Goal: Information Seeking & Learning: Compare options

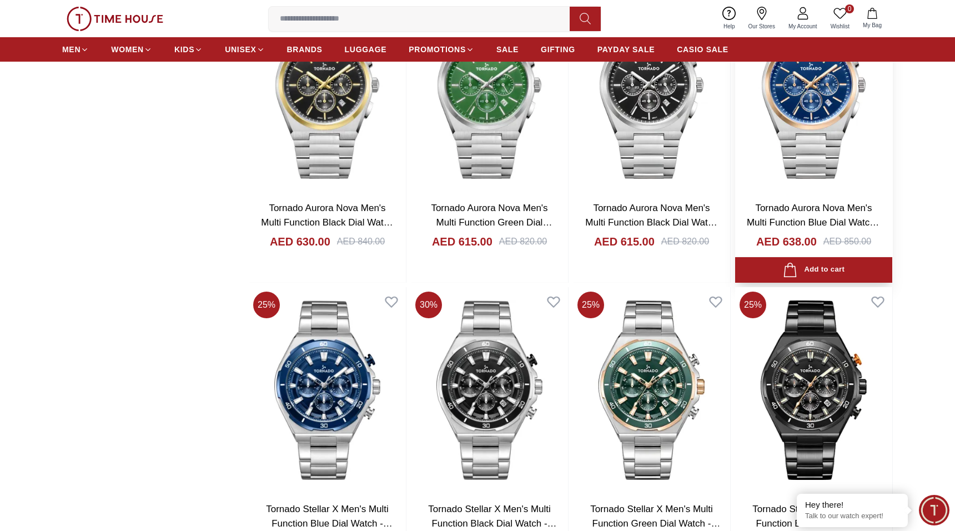
scroll to position [1720, 0]
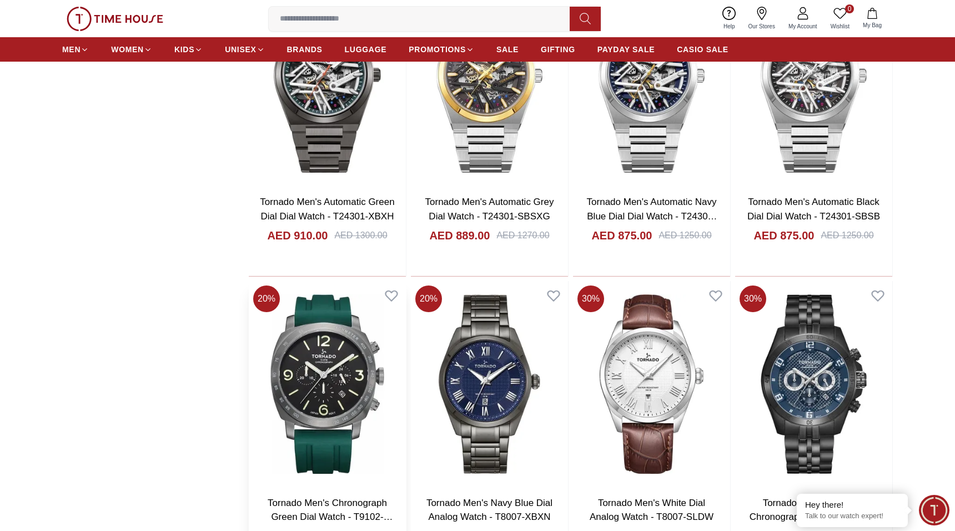
scroll to position [2775, 0]
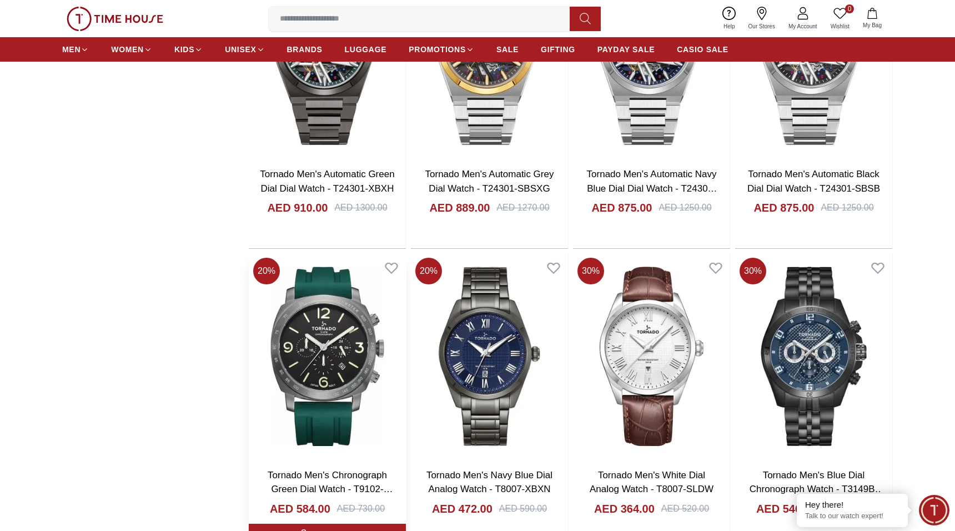
click at [339, 406] on img at bounding box center [327, 356] width 157 height 206
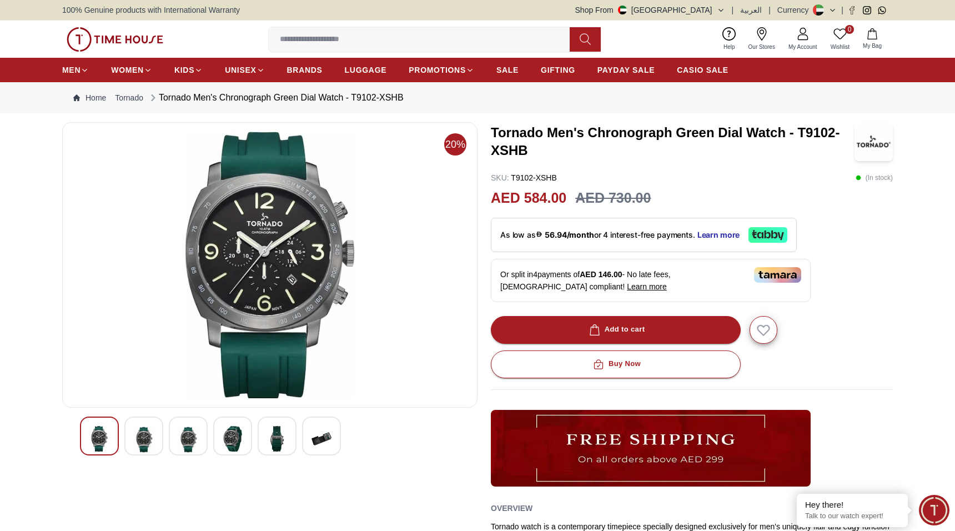
click at [532, 178] on p "SKU : T9102-XSHB" at bounding box center [524, 177] width 66 height 11
click at [568, 171] on div "Tornado Men's Chronograph Green Dial Watch - T9102-XSHB SKU : T9102-XSHB ( In s…" at bounding box center [692, 382] width 402 height 521
click at [130, 434] on div at bounding box center [143, 435] width 39 height 39
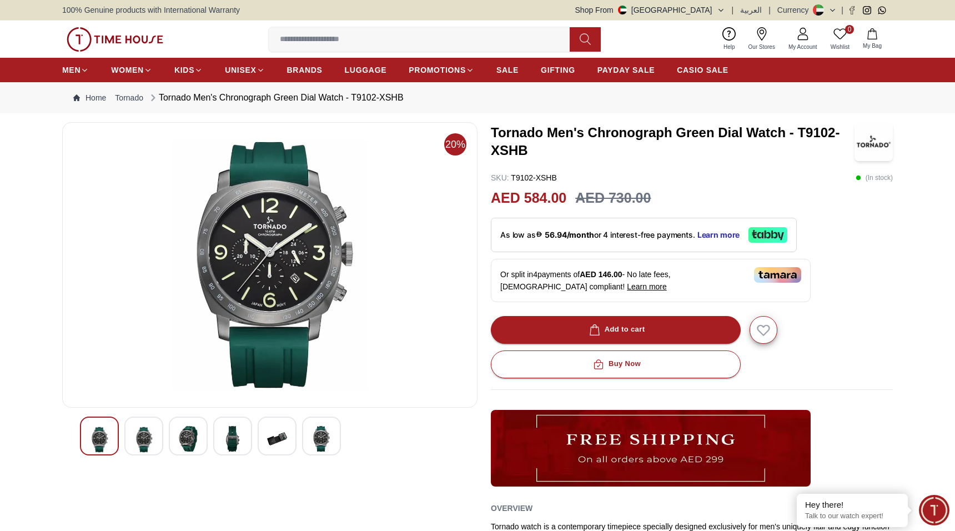
click at [149, 437] on img at bounding box center [144, 439] width 20 height 27
click at [185, 437] on img at bounding box center [188, 439] width 20 height 26
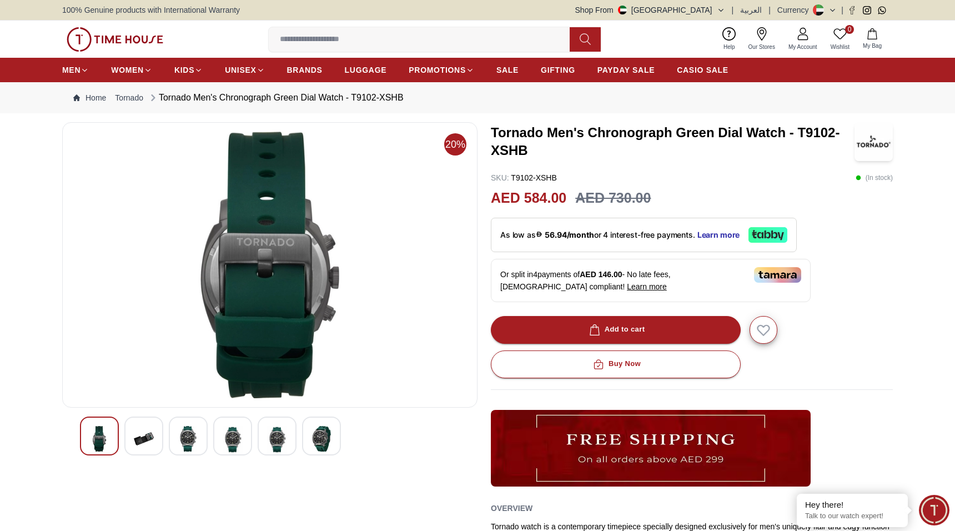
click at [199, 437] on div at bounding box center [188, 435] width 39 height 39
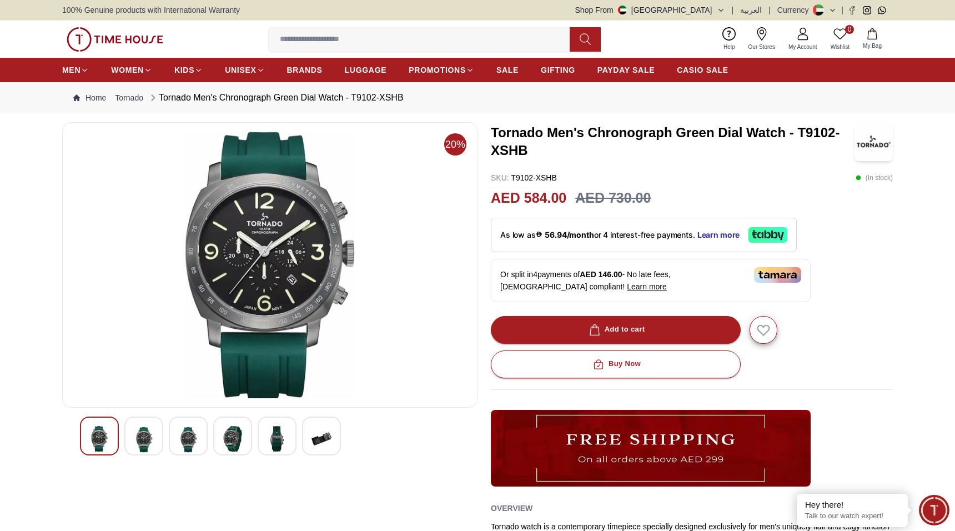
click at [210, 436] on div at bounding box center [270, 435] width 380 height 39
click at [226, 435] on img at bounding box center [233, 439] width 20 height 26
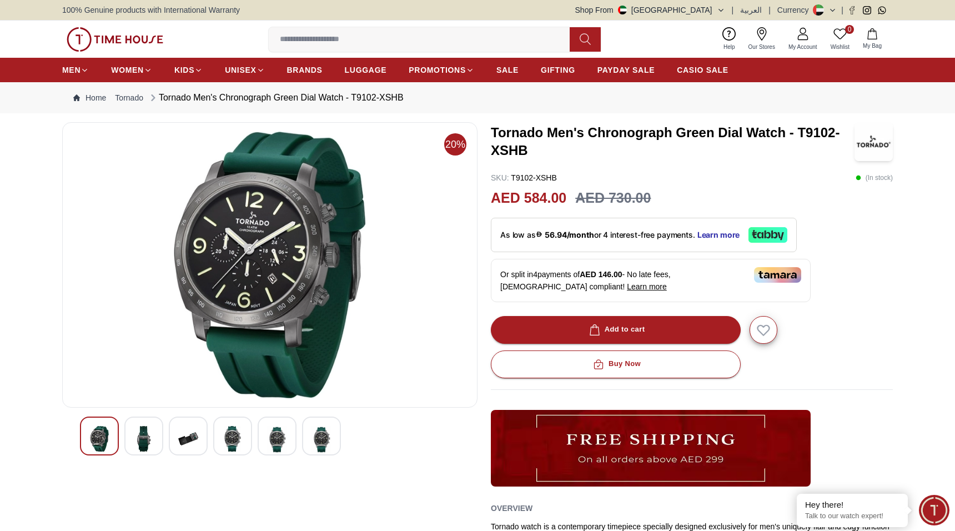
click at [287, 441] on div at bounding box center [277, 435] width 39 height 39
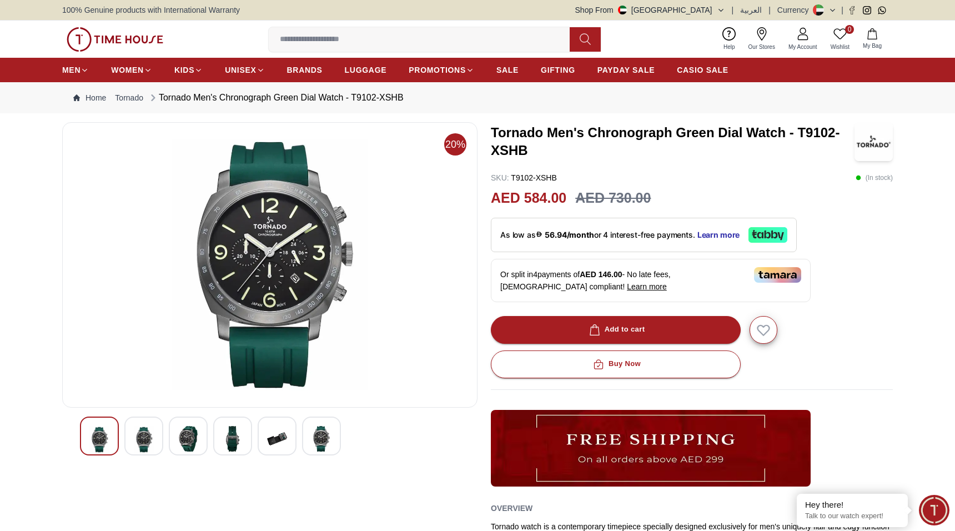
click at [319, 433] on img at bounding box center [321, 439] width 20 height 26
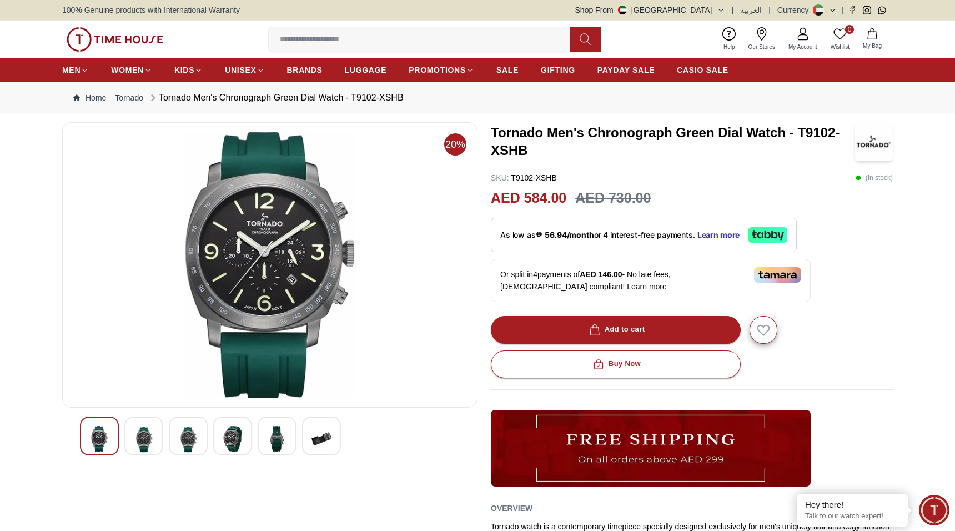
click at [322, 436] on img at bounding box center [321, 439] width 20 height 26
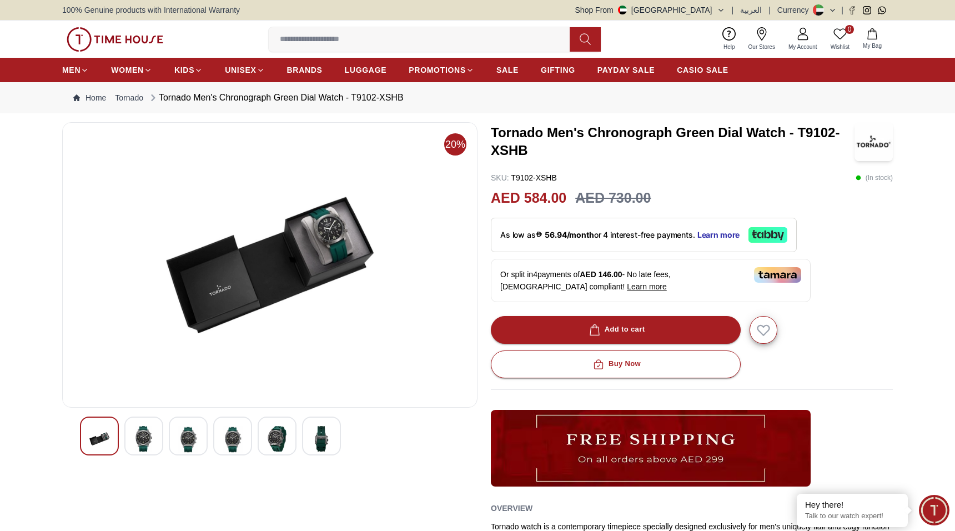
click at [285, 443] on img at bounding box center [277, 439] width 20 height 26
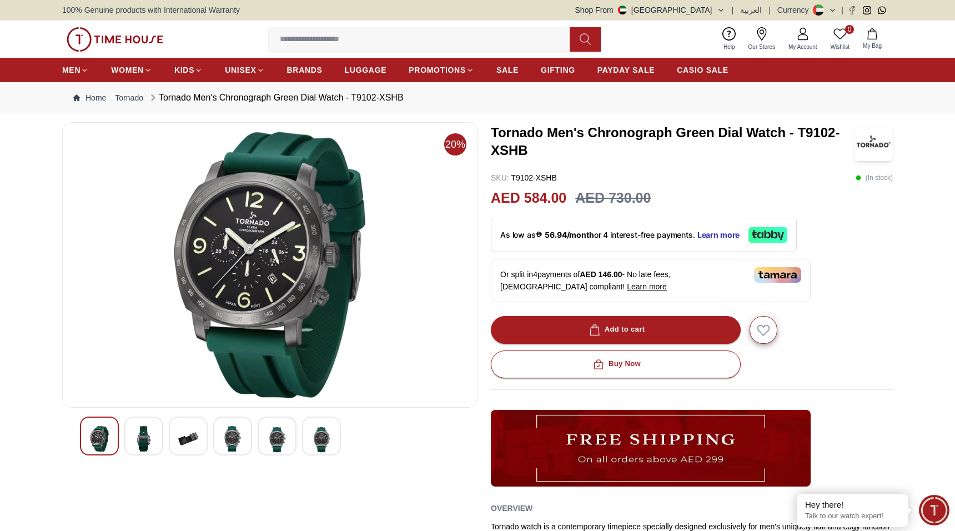
click at [243, 442] on div at bounding box center [232, 435] width 39 height 39
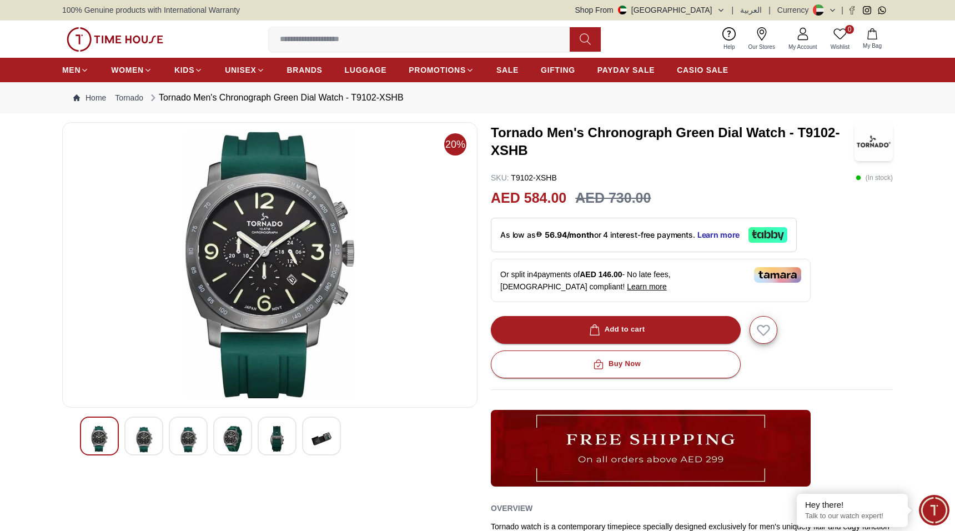
click at [131, 415] on div "20%" at bounding box center [269, 382] width 415 height 521
click at [121, 443] on div at bounding box center [270, 435] width 380 height 39
click at [134, 443] on img at bounding box center [144, 439] width 20 height 27
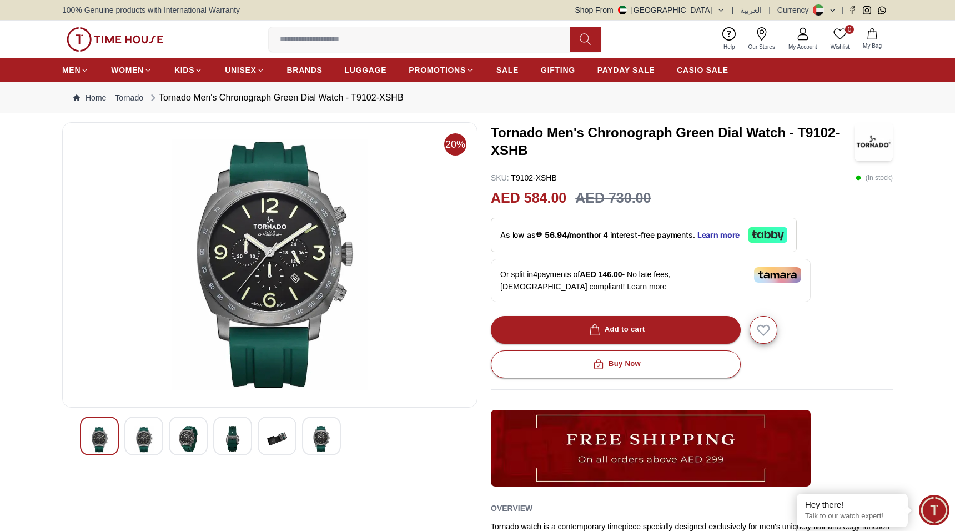
click at [209, 448] on div at bounding box center [270, 435] width 380 height 39
click at [157, 432] on div at bounding box center [143, 435] width 39 height 39
click at [176, 432] on div at bounding box center [188, 435] width 39 height 39
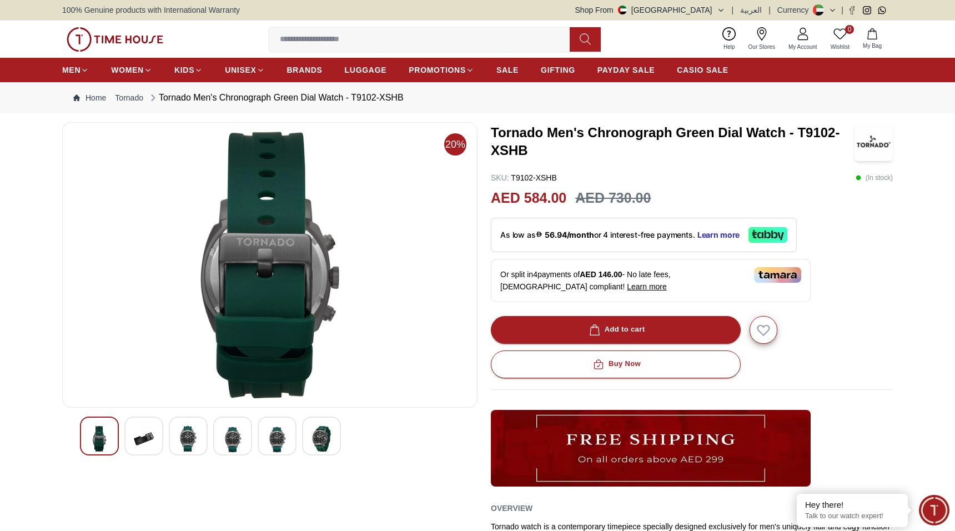
click at [231, 431] on img at bounding box center [233, 439] width 20 height 27
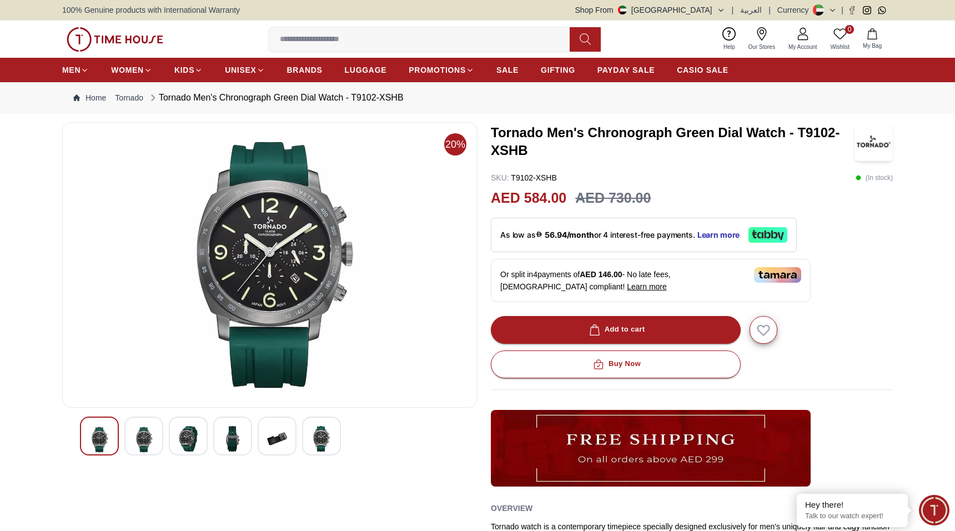
click at [214, 437] on div at bounding box center [232, 435] width 39 height 39
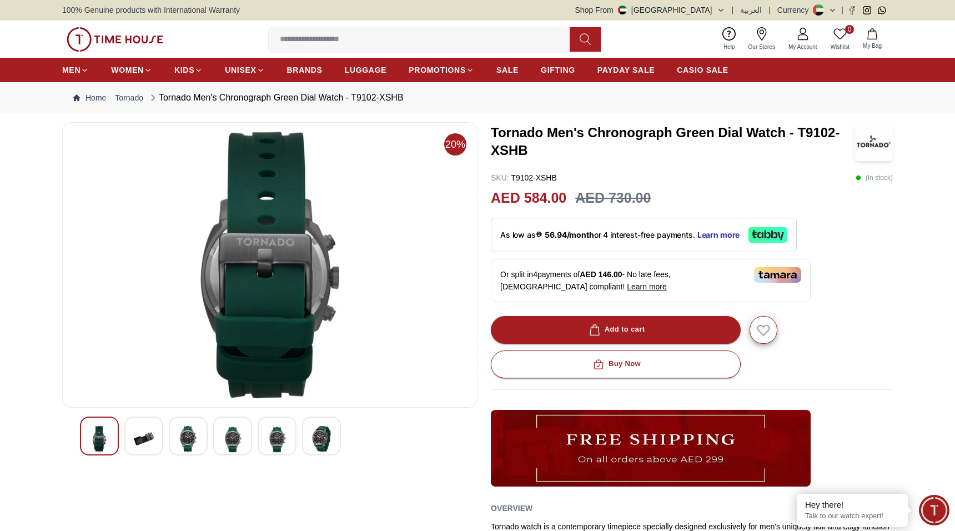
click at [204, 437] on div at bounding box center [188, 435] width 39 height 39
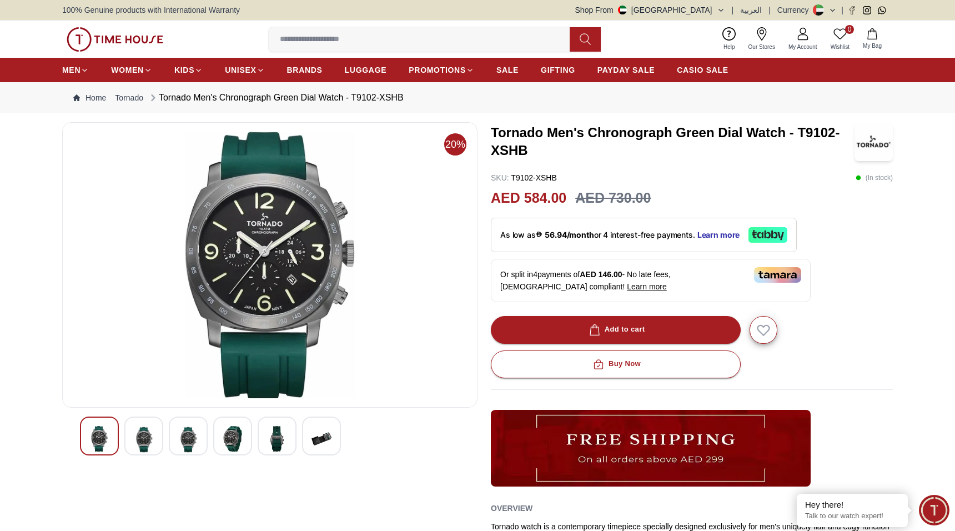
click at [239, 438] on img at bounding box center [233, 439] width 20 height 26
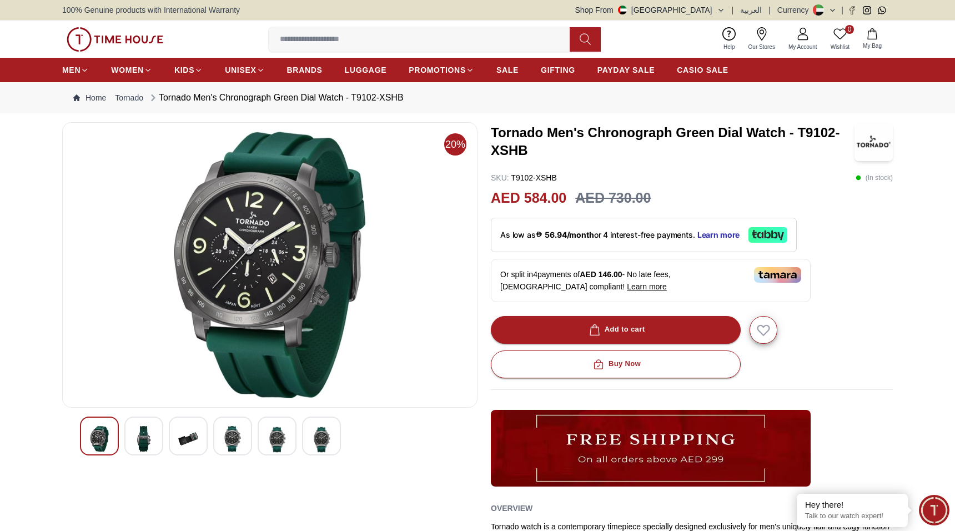
click at [188, 438] on img at bounding box center [188, 439] width 20 height 26
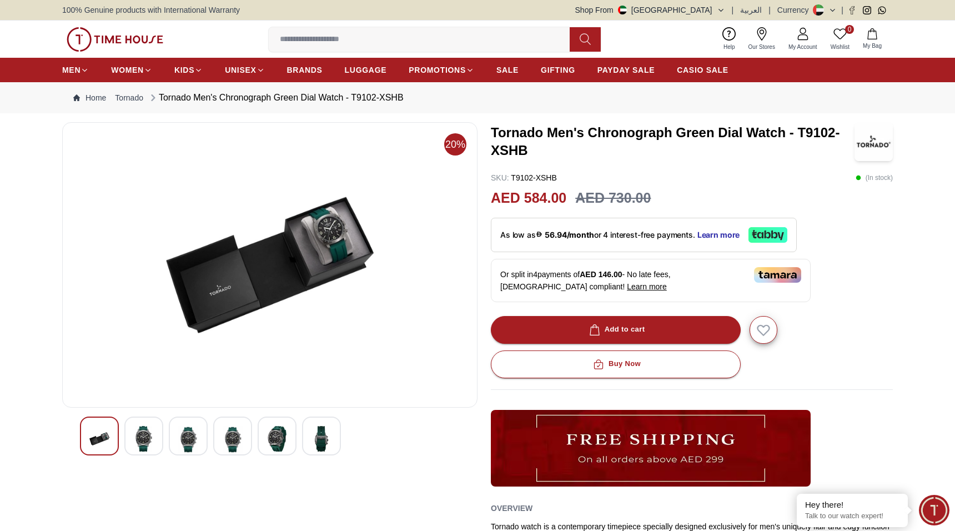
click at [188, 438] on img at bounding box center [188, 439] width 20 height 27
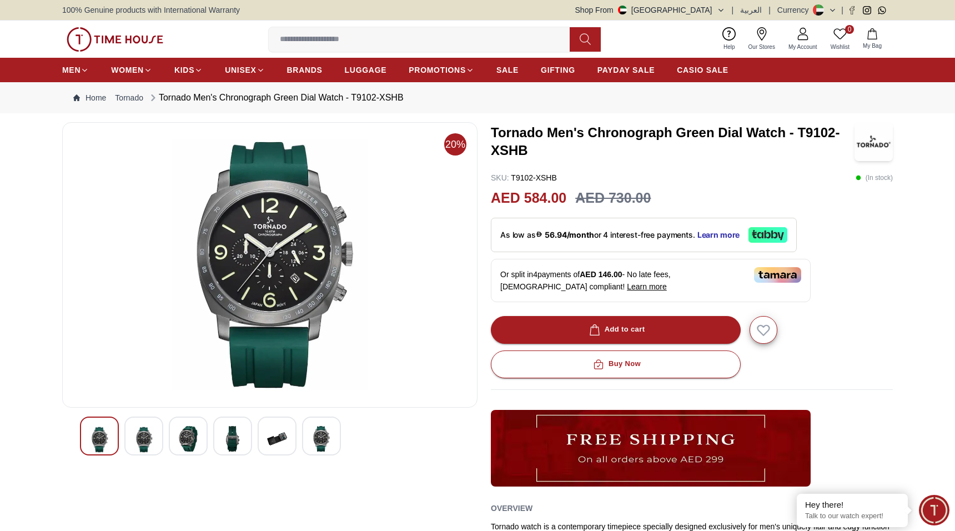
click at [194, 438] on img at bounding box center [188, 439] width 20 height 26
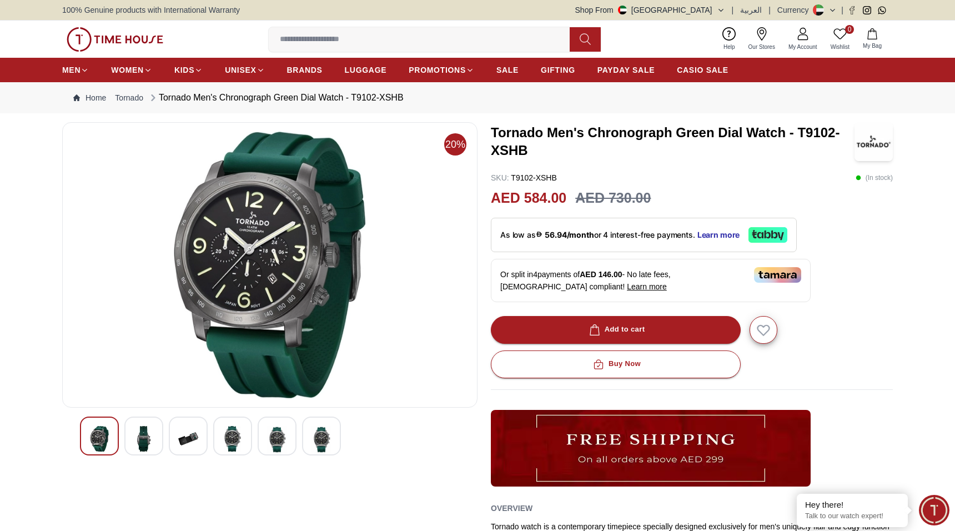
click at [232, 435] on img at bounding box center [233, 439] width 20 height 26
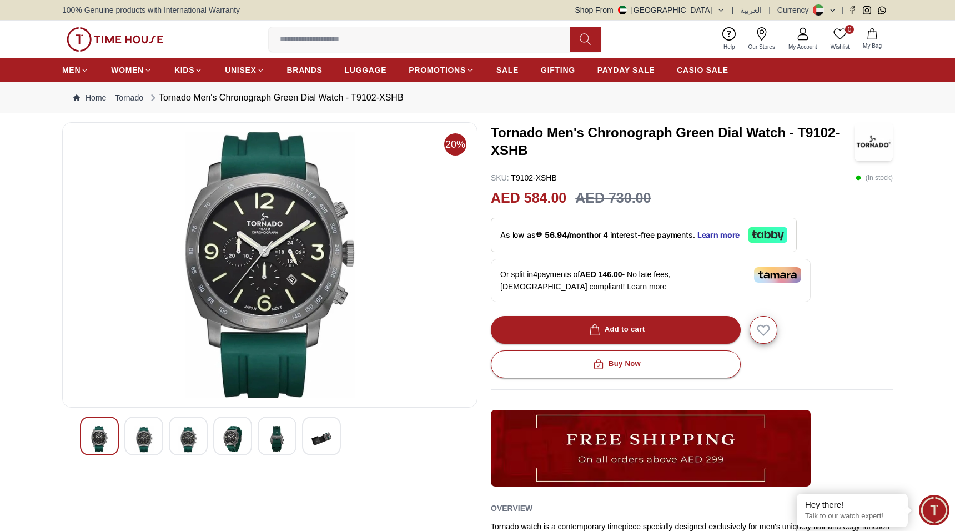
click at [284, 430] on img at bounding box center [277, 439] width 20 height 26
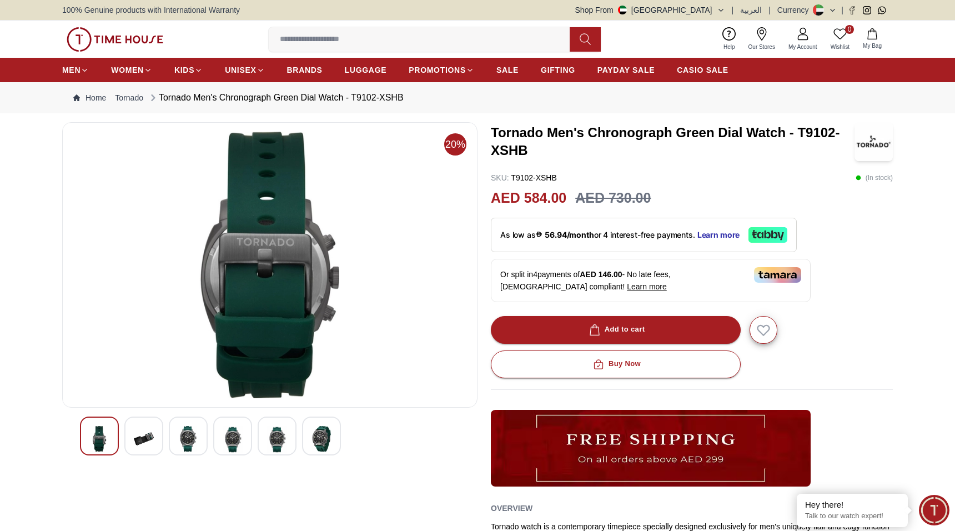
click at [284, 430] on img at bounding box center [277, 439] width 20 height 27
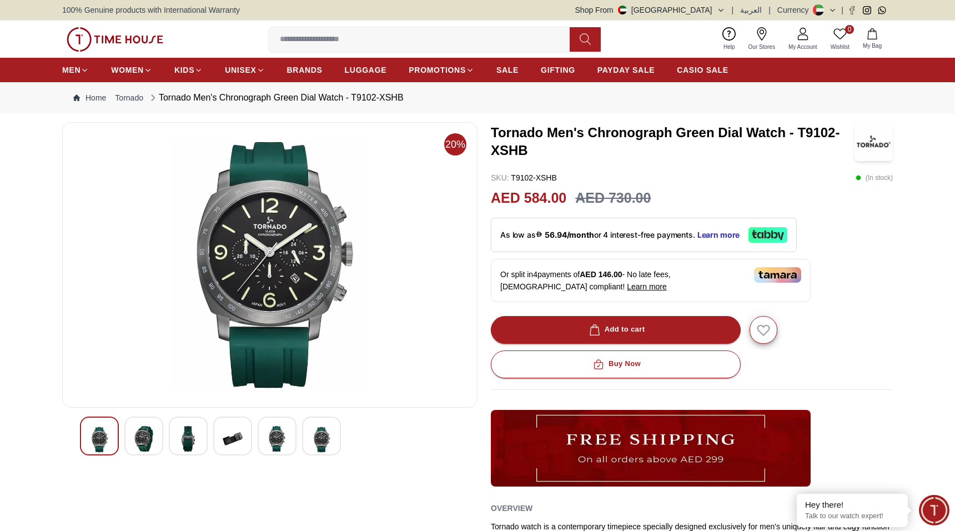
click at [284, 430] on img at bounding box center [277, 439] width 20 height 26
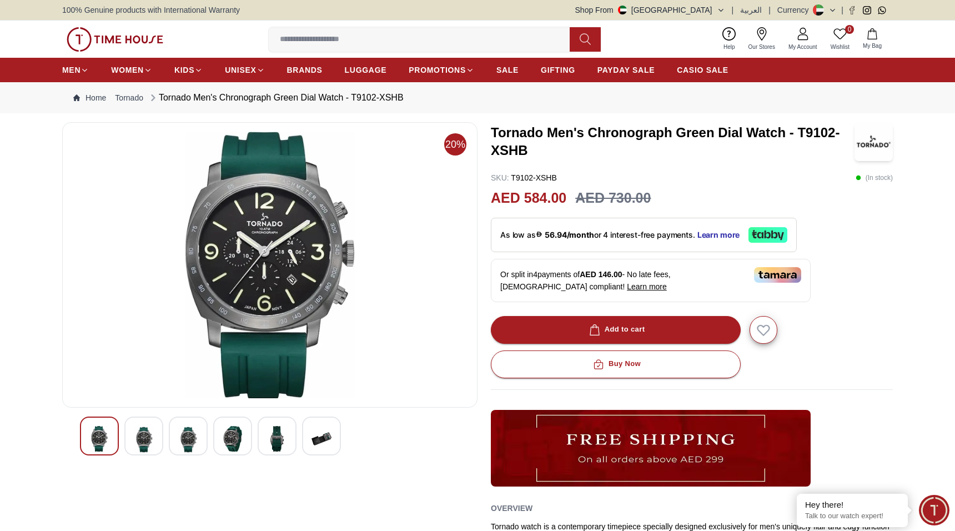
click at [243, 432] on div at bounding box center [232, 435] width 39 height 39
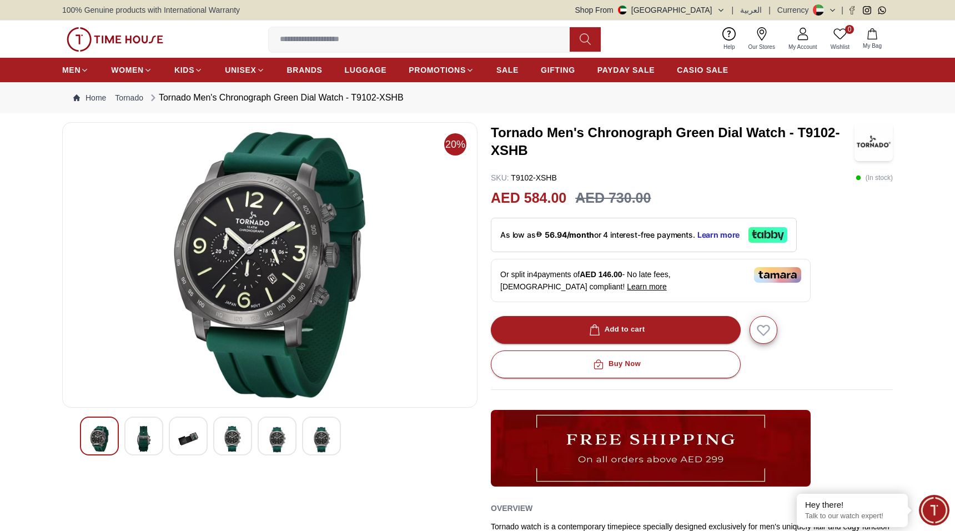
click at [222, 446] on div at bounding box center [232, 435] width 39 height 39
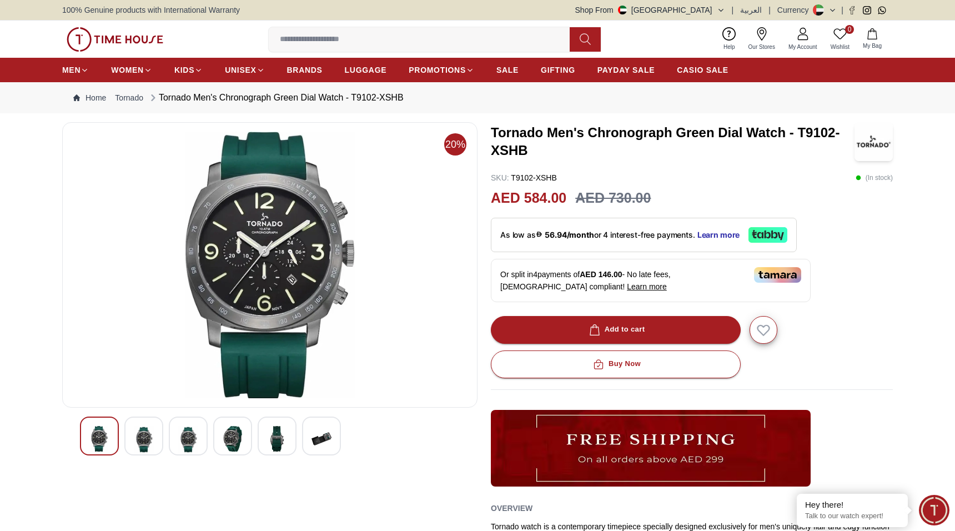
click at [649, 138] on h3 "Tornado Men's Chronograph Green Dial Watch - T9102-XSHB" at bounding box center [673, 142] width 364 height 36
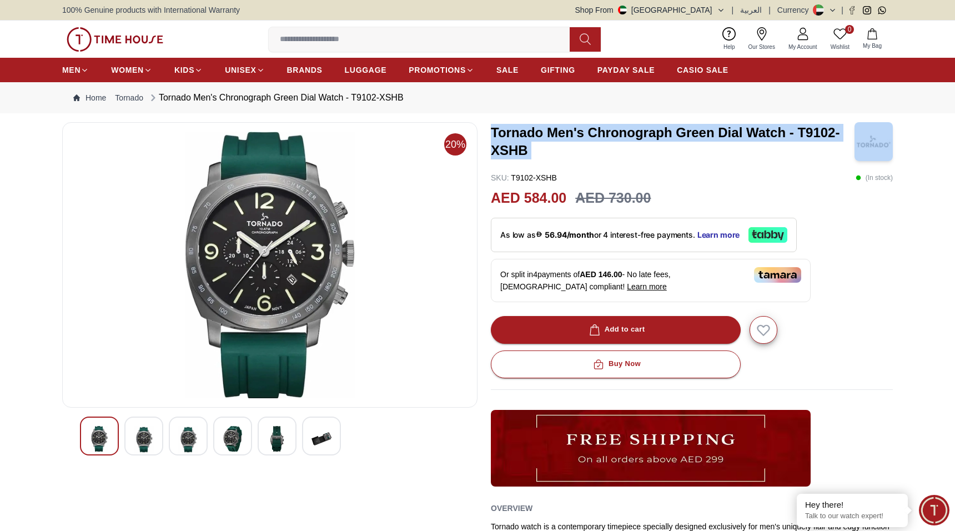
click at [649, 138] on h3 "Tornado Men's Chronograph Green Dial Watch - T9102-XSHB" at bounding box center [673, 142] width 364 height 36
click at [647, 138] on h3 "Tornado Men's Chronograph Green Dial Watch - T9102-XSHB" at bounding box center [673, 142] width 364 height 36
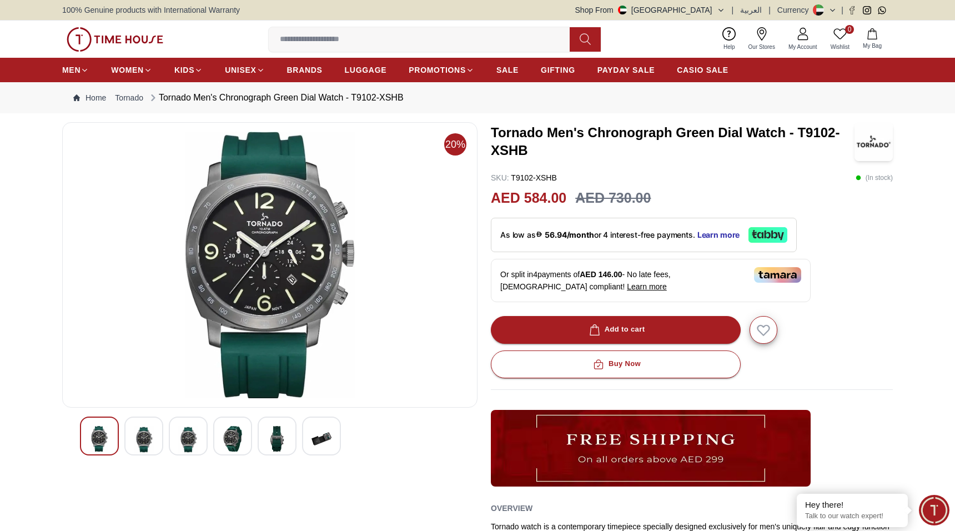
click at [647, 138] on h3 "Tornado Men's Chronograph Green Dial Watch - T9102-XSHB" at bounding box center [673, 142] width 364 height 36
click at [152, 445] on img at bounding box center [144, 439] width 20 height 27
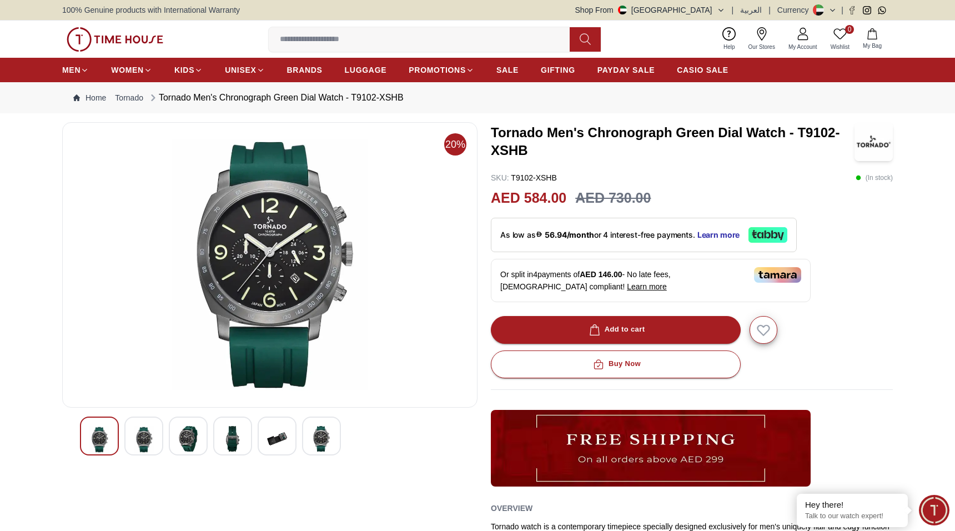
click at [186, 436] on img at bounding box center [188, 439] width 20 height 26
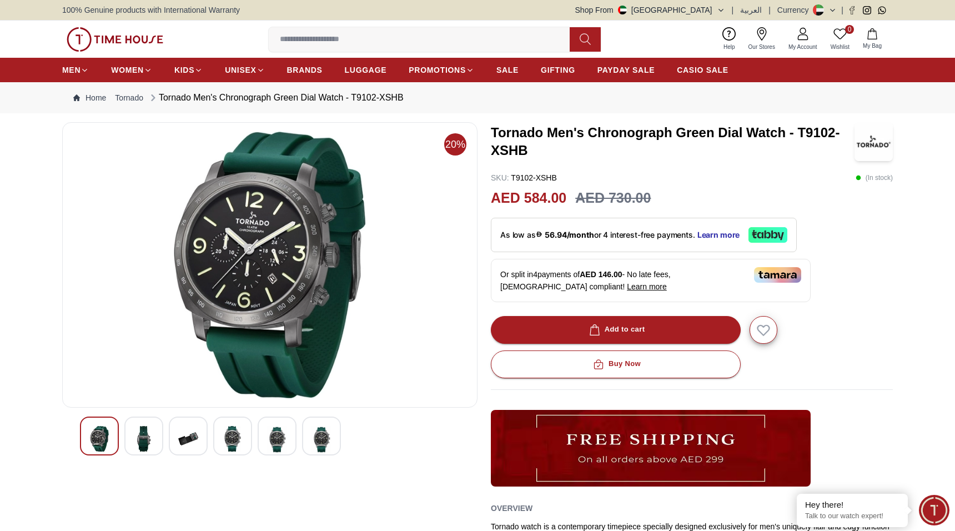
click at [166, 433] on div at bounding box center [270, 435] width 380 height 39
click at [178, 436] on div at bounding box center [188, 435] width 39 height 39
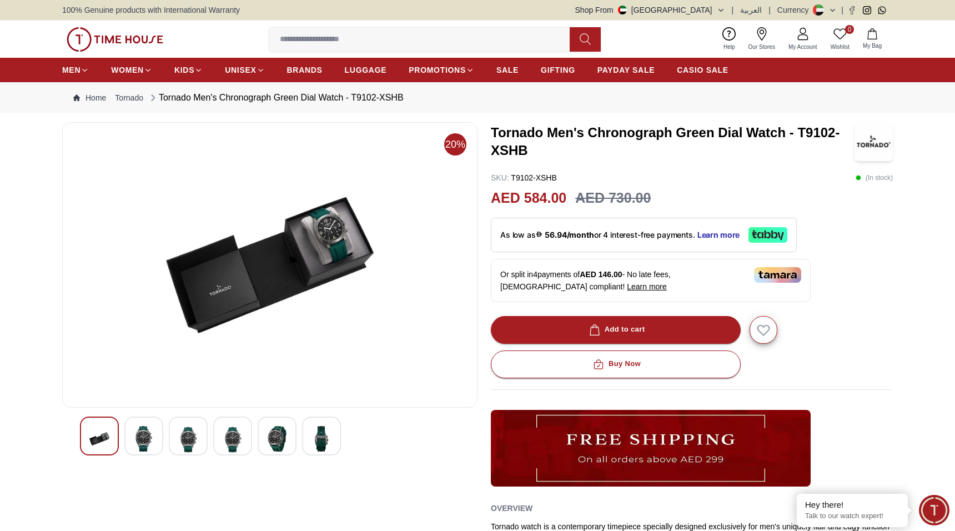
click at [256, 302] on img at bounding box center [270, 265] width 396 height 266
click at [238, 447] on img at bounding box center [233, 439] width 20 height 27
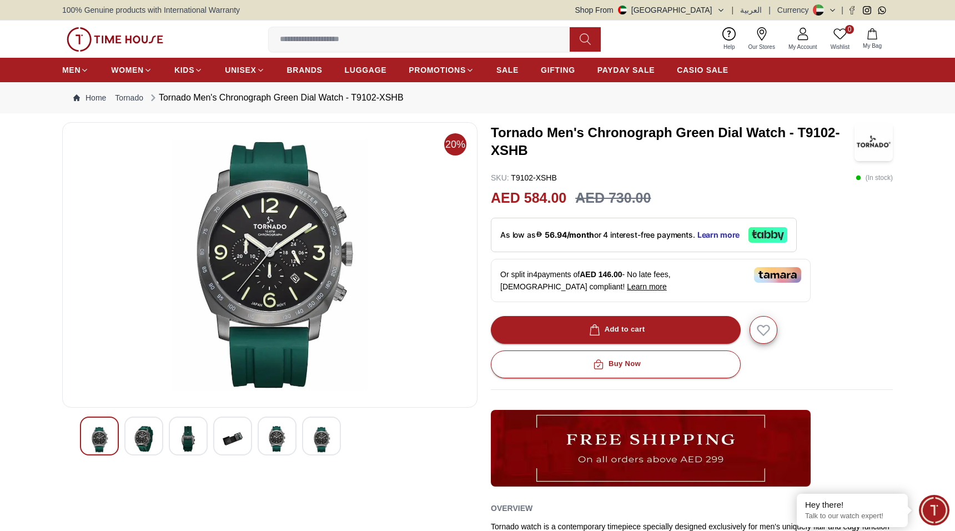
click at [266, 442] on div at bounding box center [277, 435] width 39 height 39
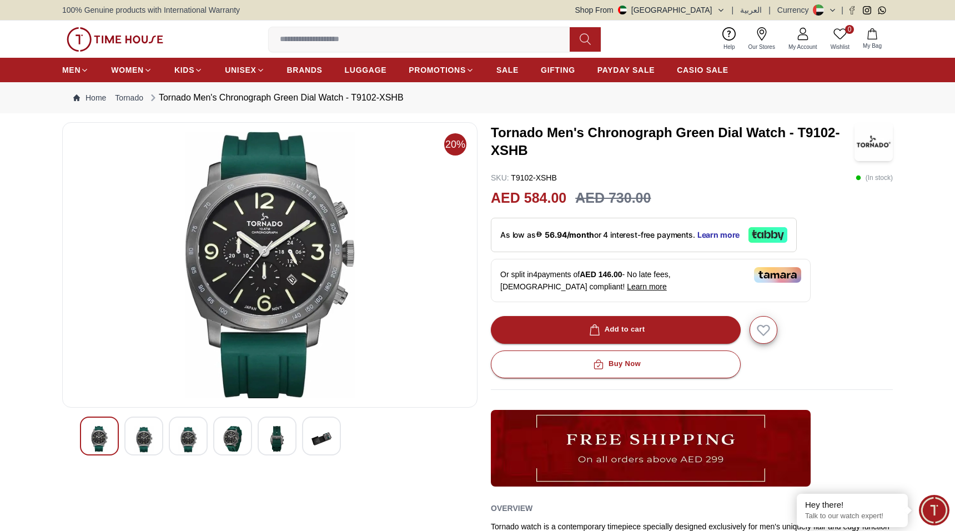
click at [309, 436] on div at bounding box center [321, 435] width 39 height 39
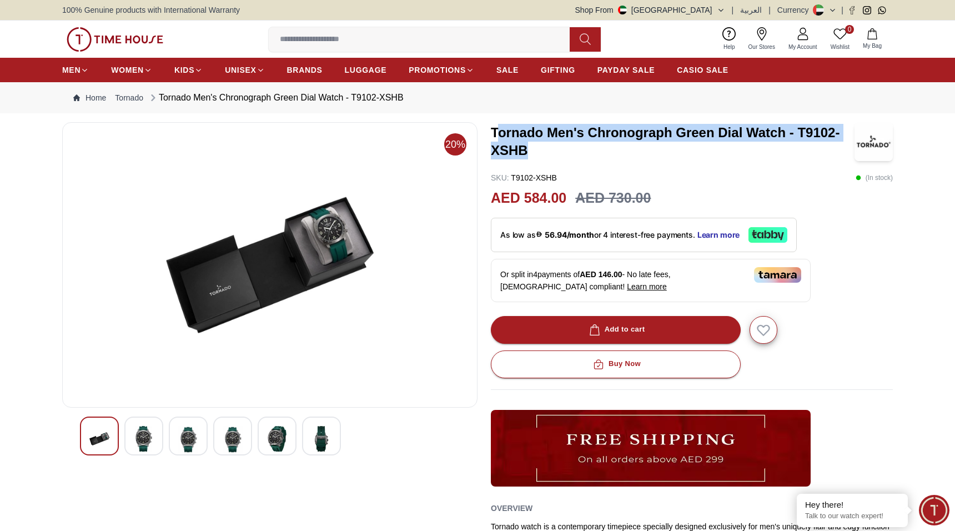
drag, startPoint x: 496, startPoint y: 129, endPoint x: 557, endPoint y: 153, distance: 66.3
click at [557, 153] on h3 "Tornado Men's Chronograph Green Dial Watch - T9102-XSHB" at bounding box center [673, 142] width 364 height 36
click at [556, 153] on h3 "Tornado Men's Chronograph Green Dial Watch - T9102-XSHB" at bounding box center [673, 142] width 364 height 36
drag, startPoint x: 496, startPoint y: 138, endPoint x: 486, endPoint y: 132, distance: 11.4
click at [486, 132] on div "20% Tornado Men's Chronograph Green Dial Watch - T9102-XSHB SKU : T9102-XSHB ( …" at bounding box center [477, 382] width 830 height 521
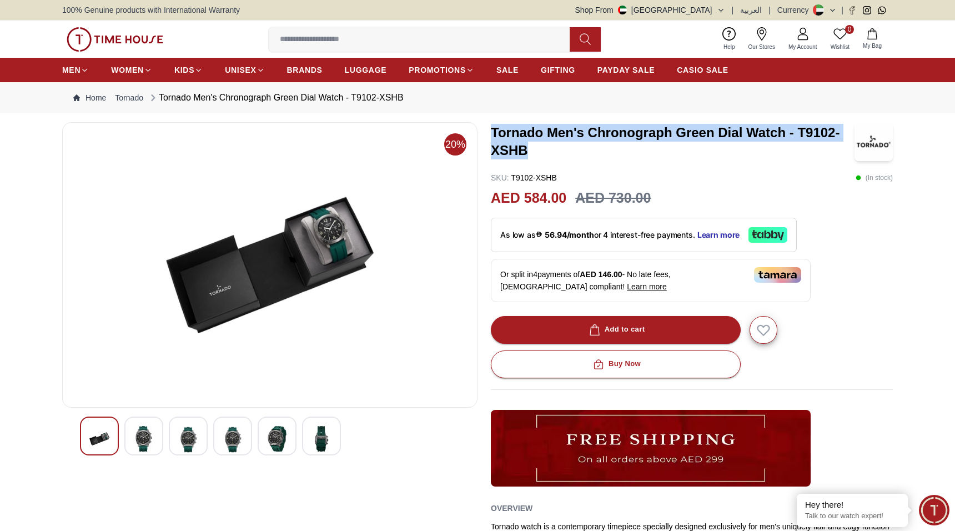
copy h3 "Tornado Men's Chronograph Green Dial Watch - T9102-XSHB"
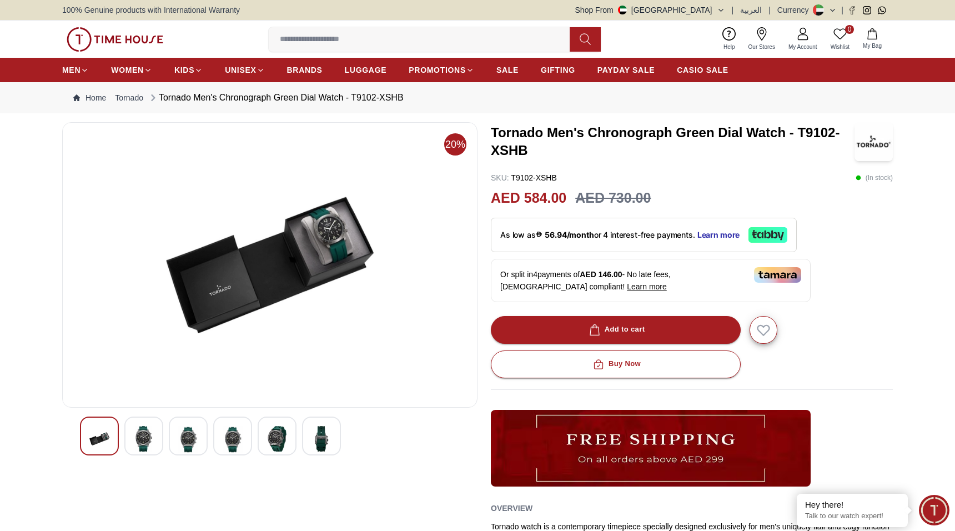
click at [788, 188] on div "AED 584.00 AED 730.00" at bounding box center [692, 198] width 402 height 21
click at [610, 222] on div "As low as 56.94/month or 4 interest-free payments. Learn more" at bounding box center [644, 235] width 306 height 34
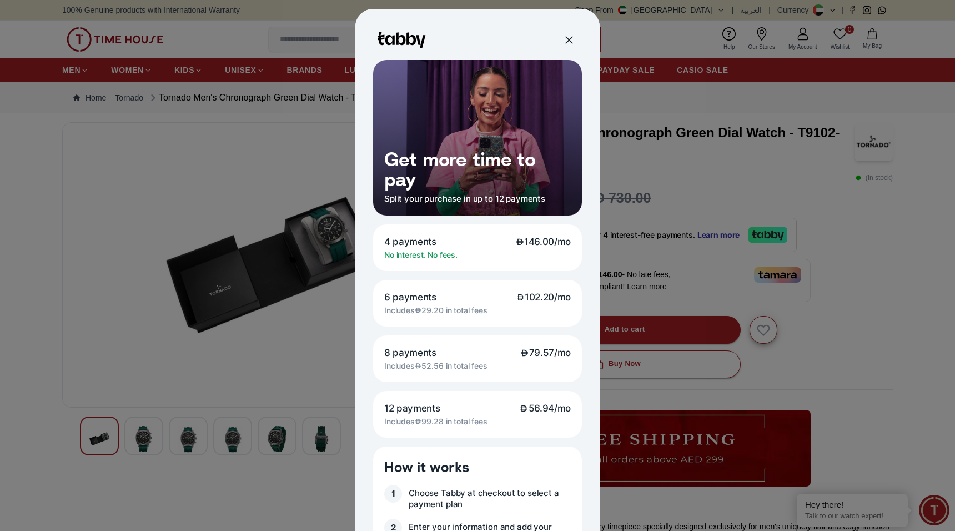
scroll to position [55, 0]
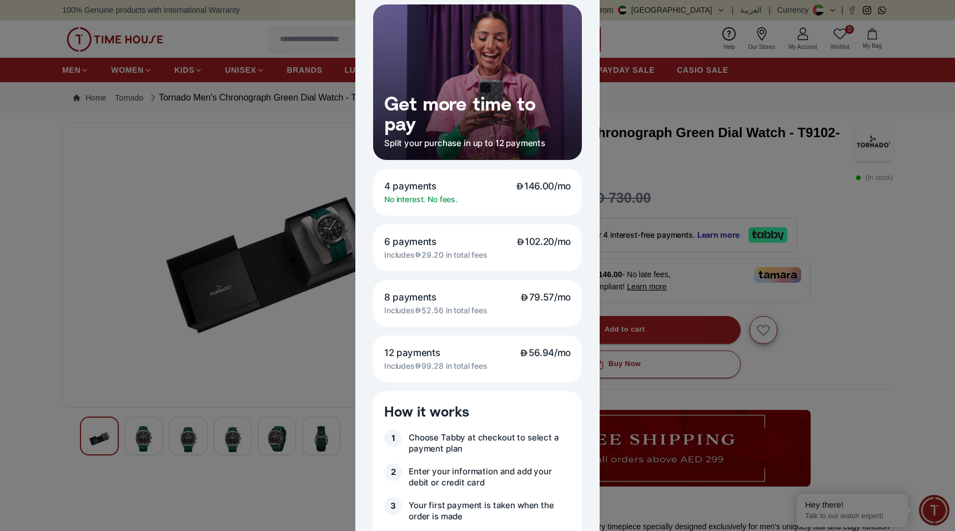
drag, startPoint x: 515, startPoint y: 184, endPoint x: 501, endPoint y: 243, distance: 61.1
click at [529, 190] on span "146.00/mo" at bounding box center [543, 186] width 55 height 12
click at [504, 246] on p "6 payments 102.20/mo" at bounding box center [477, 241] width 186 height 12
drag, startPoint x: 468, startPoint y: 238, endPoint x: 622, endPoint y: 246, distance: 153.4
click at [625, 246] on div at bounding box center [477, 265] width 955 height 531
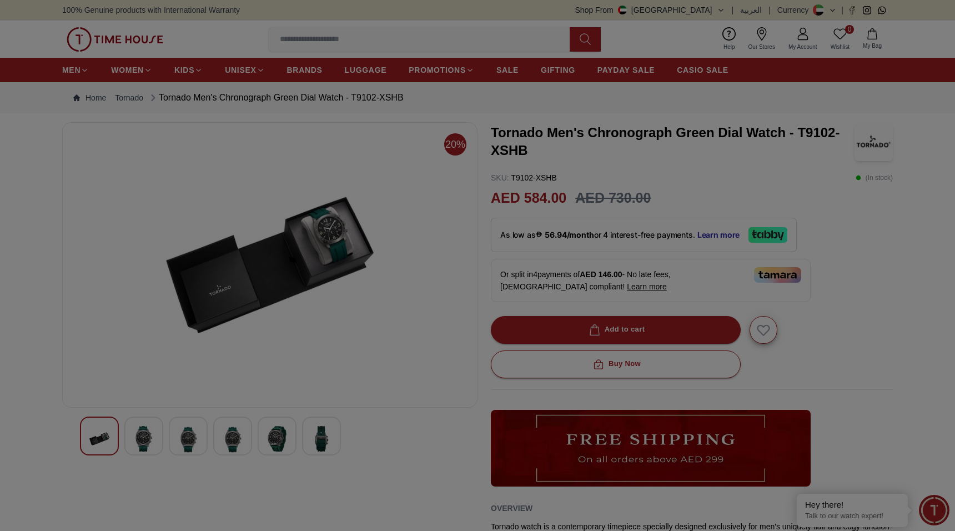
click at [461, 245] on div at bounding box center [477, 265] width 955 height 531
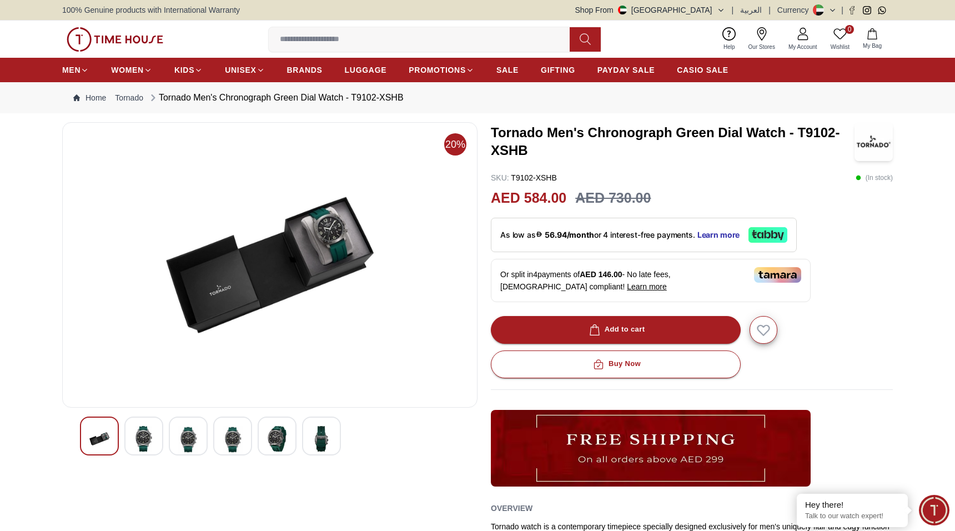
drag, startPoint x: 713, startPoint y: 182, endPoint x: 687, endPoint y: 182, distance: 25.5
click at [712, 182] on div "SKU : T9102-XSHB ( In stock )" at bounding box center [692, 177] width 402 height 11
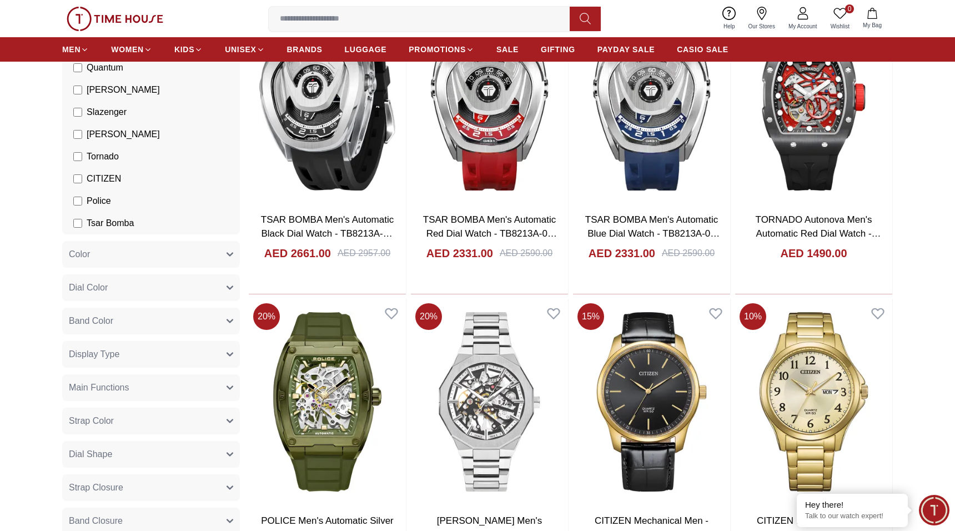
scroll to position [222, 0]
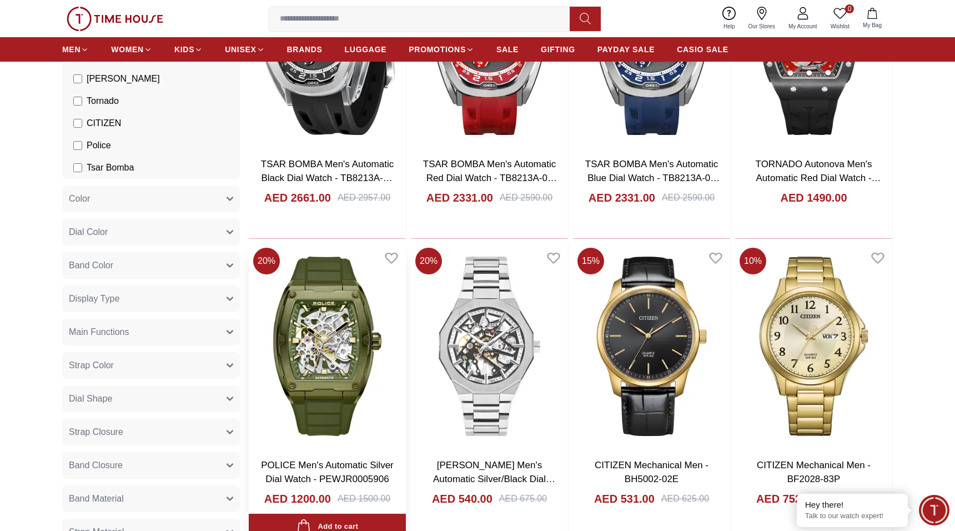
click at [311, 380] on img at bounding box center [327, 346] width 157 height 206
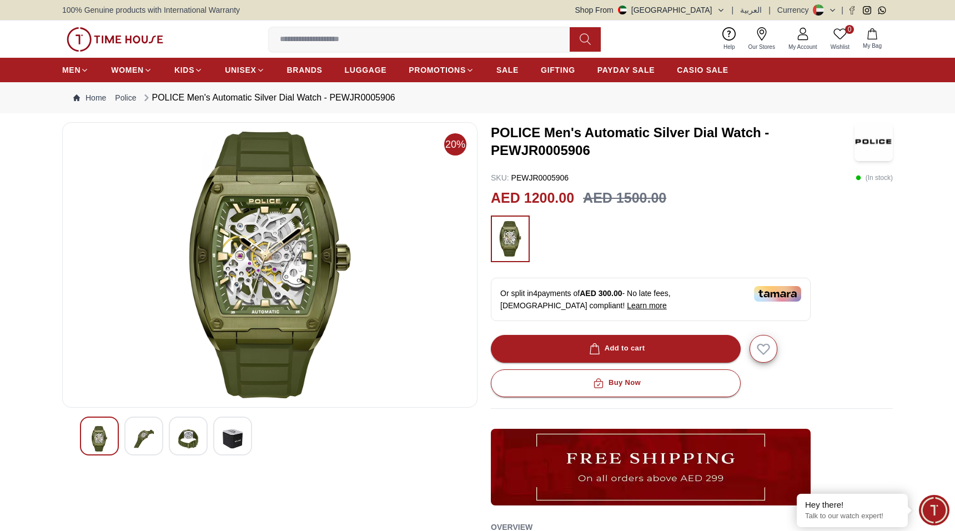
scroll to position [370, 0]
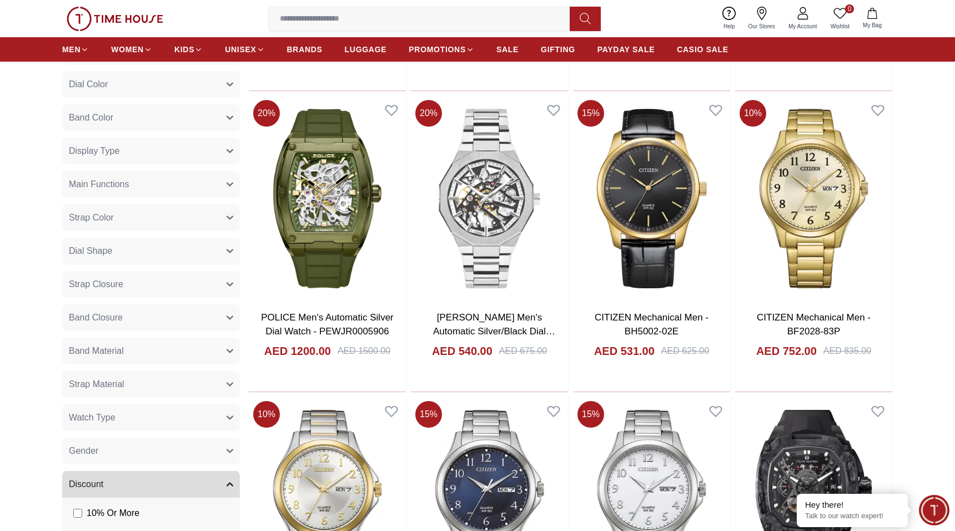
click at [928, 179] on section "Filter By Clear Brands Quantum Lee Cooper Slazenger Kenneth Scott Tornado CITIZ…" at bounding box center [477, 539] width 955 height 1568
click at [523, 257] on img at bounding box center [489, 198] width 157 height 206
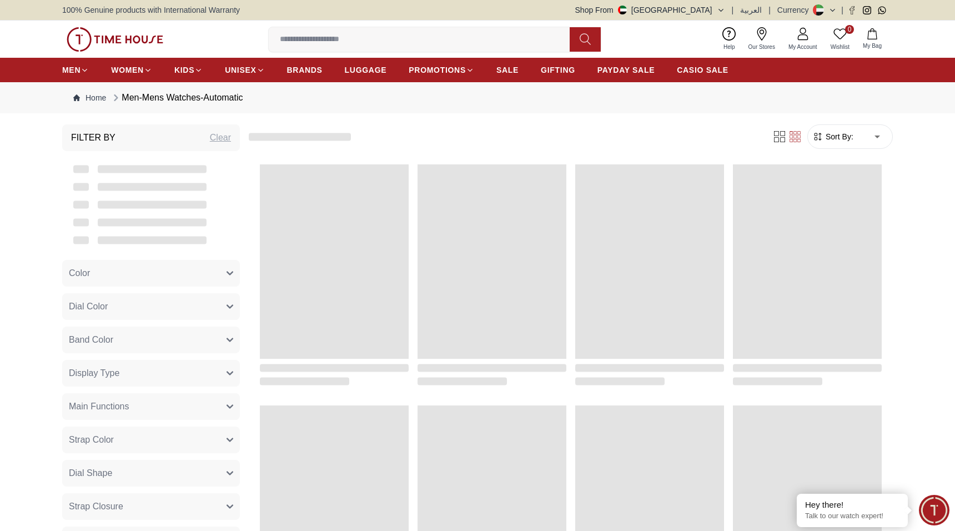
scroll to position [517, 0]
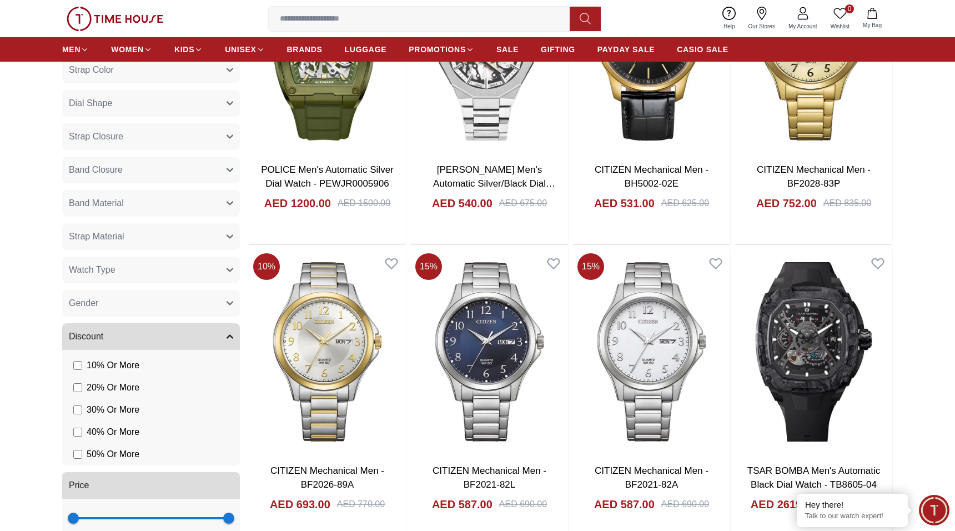
click at [932, 228] on section "Filter By Clear Brands Quantum Lee Cooper Slazenger Kenneth Scott Tornado CITIZ…" at bounding box center [477, 391] width 955 height 1568
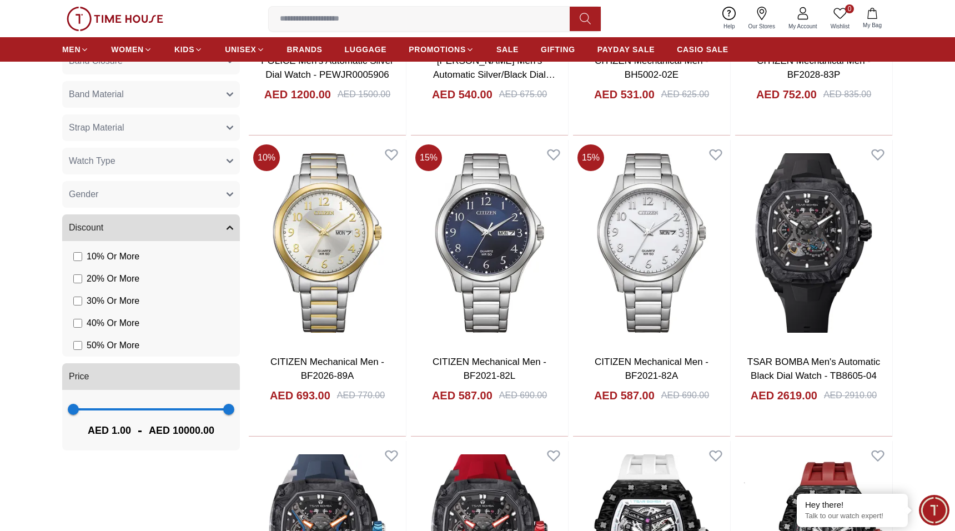
scroll to position [628, 0]
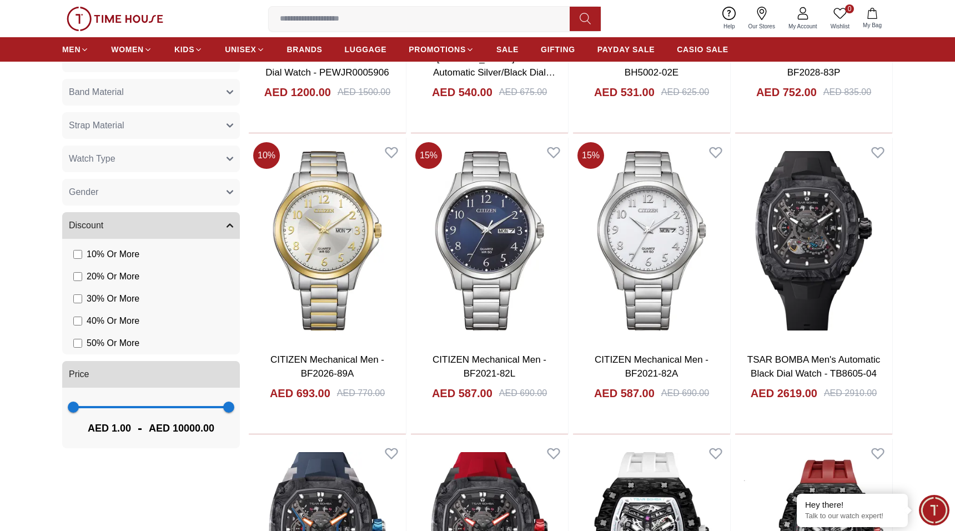
click at [143, 160] on button "Watch Type" at bounding box center [151, 158] width 178 height 27
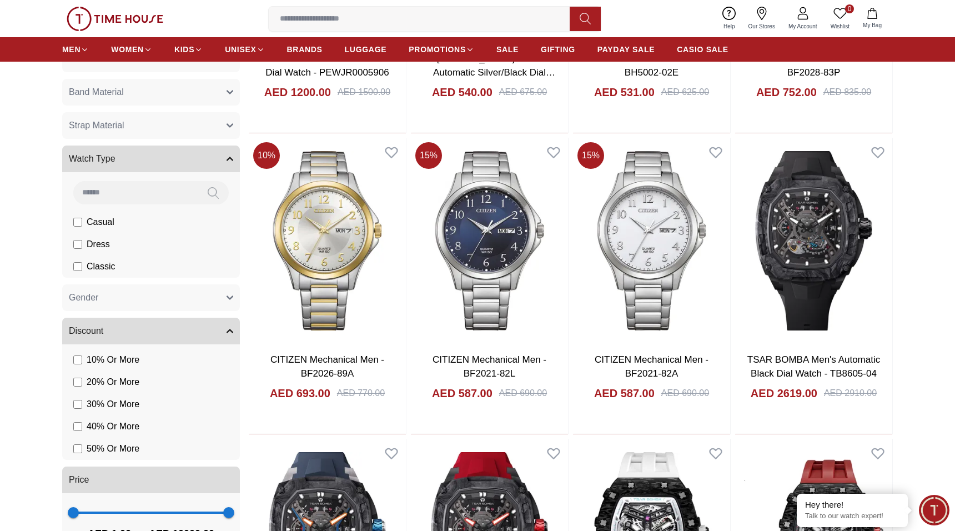
click at [143, 160] on button "Watch Type" at bounding box center [151, 158] width 178 height 27
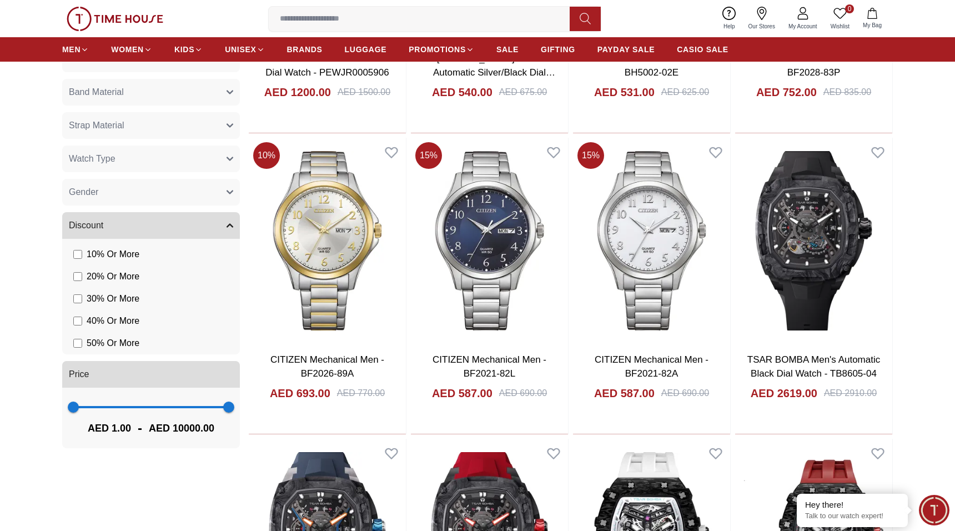
click at [157, 134] on button "Strap Material" at bounding box center [151, 125] width 178 height 27
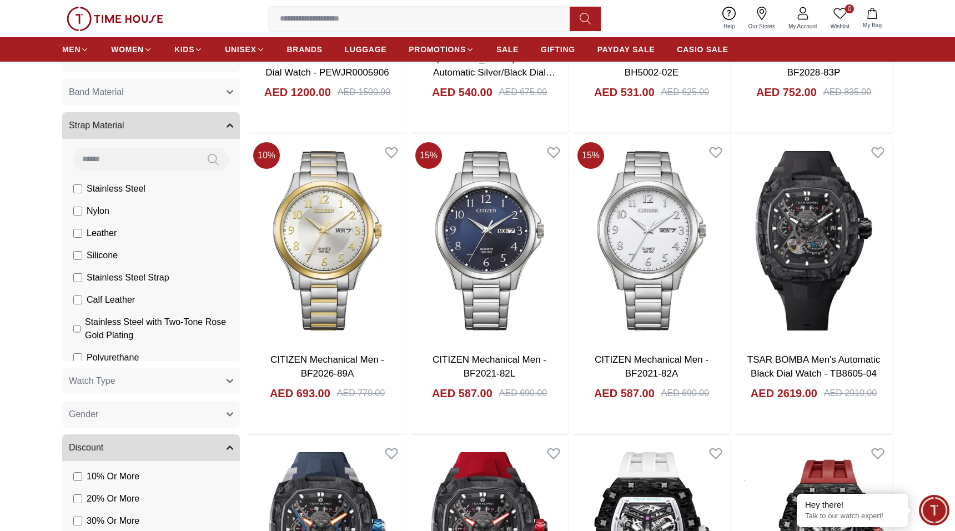
click at [157, 134] on button "Strap Material" at bounding box center [151, 125] width 178 height 27
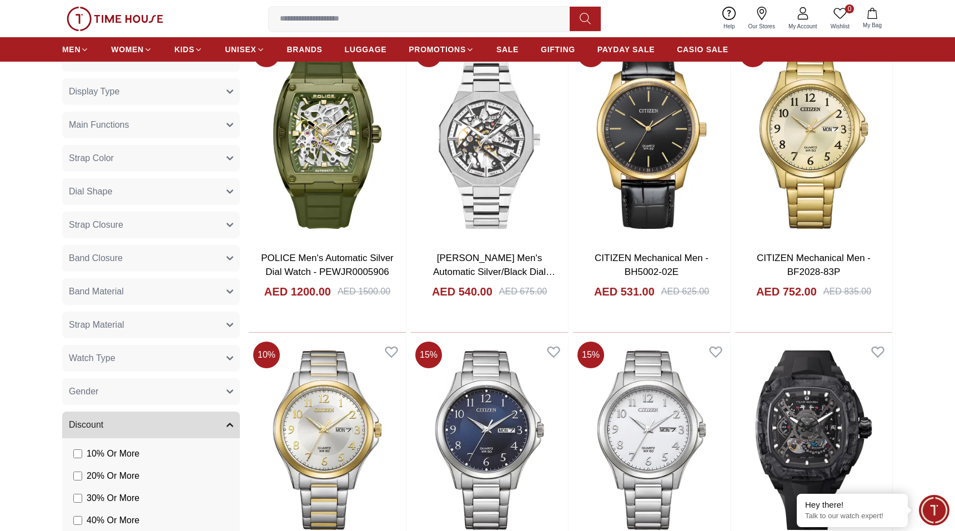
scroll to position [406, 0]
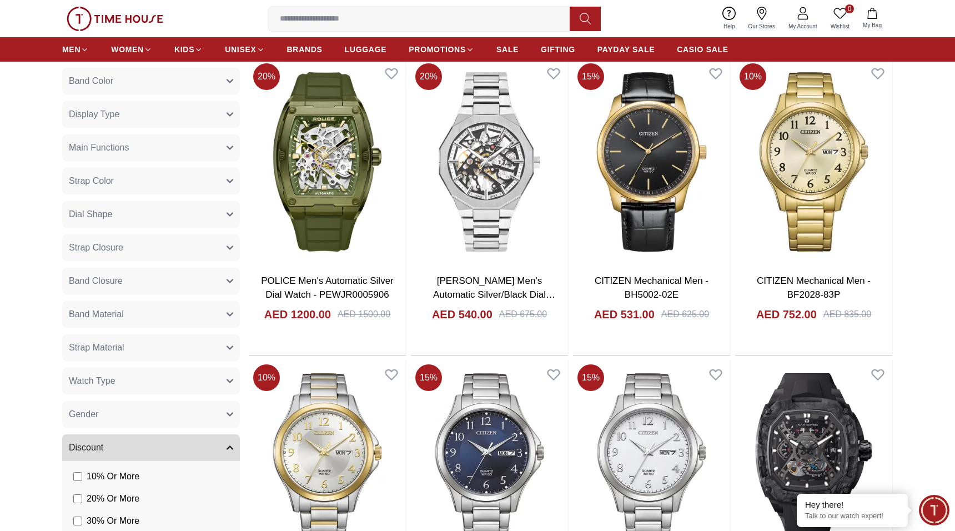
click at [189, 95] on div "Filter By Clear Brands Quantum Lee Cooper Slazenger Kenneth Scott Tornado CITIZ…" at bounding box center [151, 502] width 178 height 1568
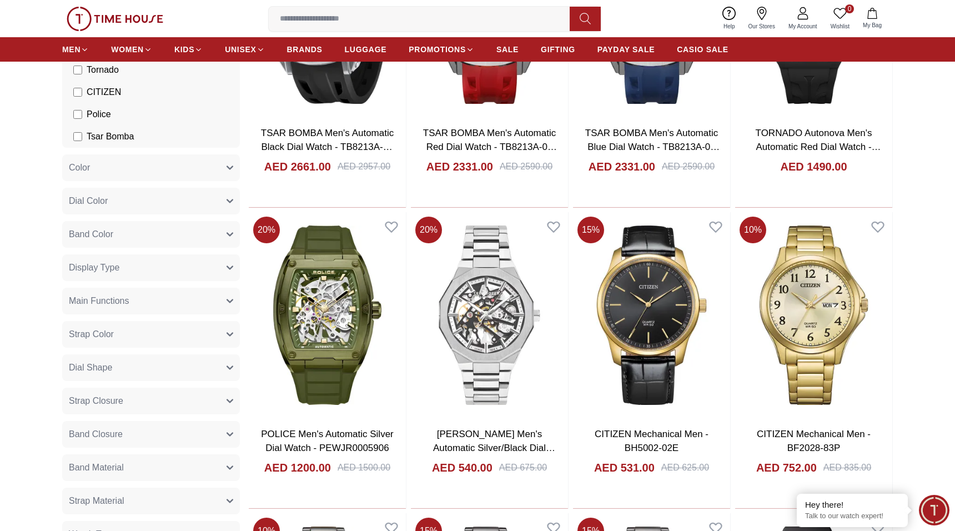
scroll to position [240, 0]
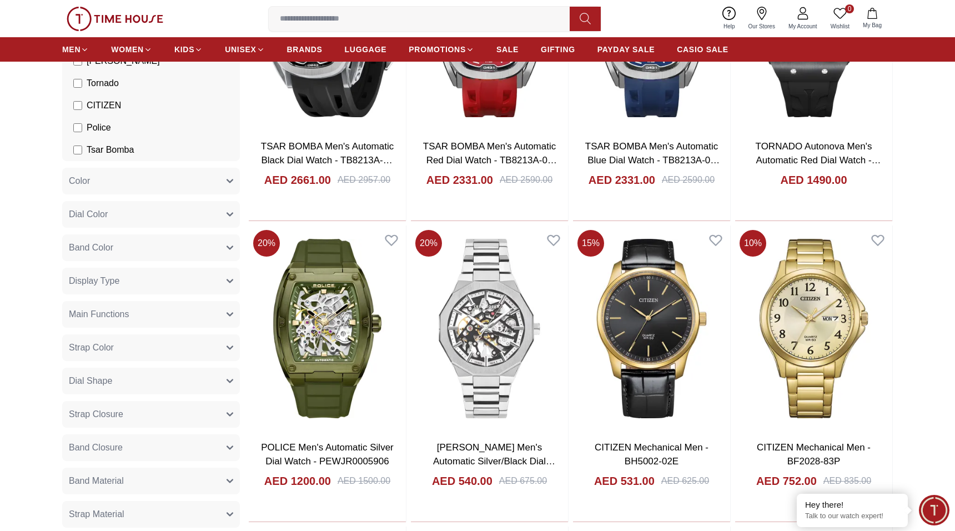
click at [146, 313] on button "Main Functions" at bounding box center [151, 314] width 178 height 27
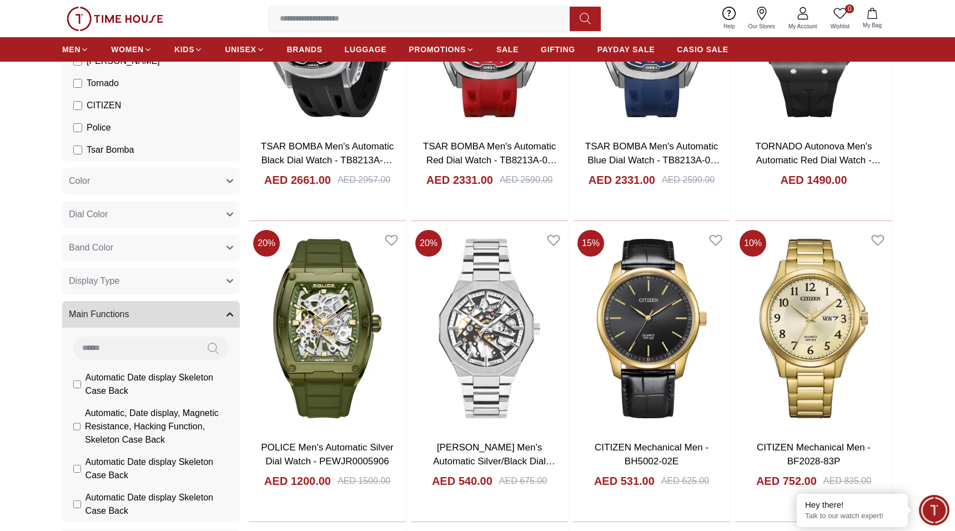
click at [146, 313] on button "Main Functions" at bounding box center [151, 314] width 178 height 27
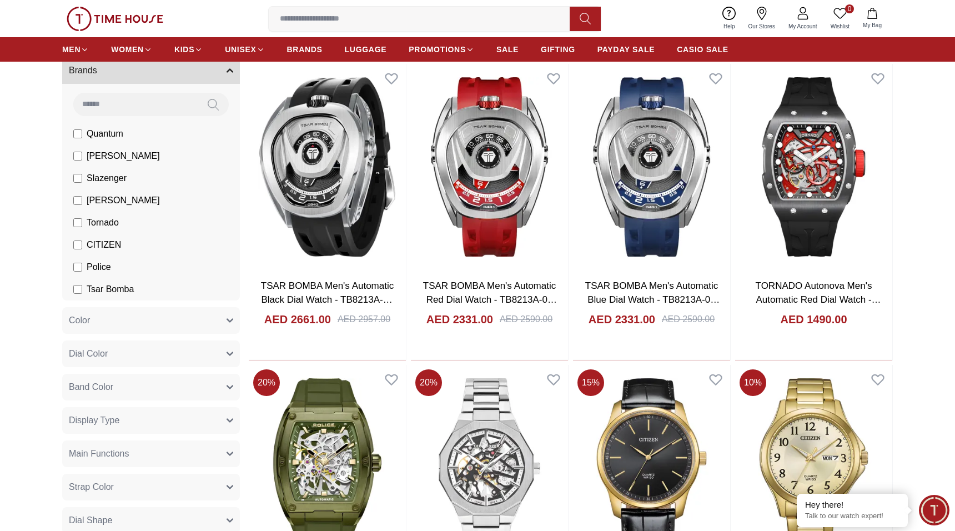
scroll to position [73, 0]
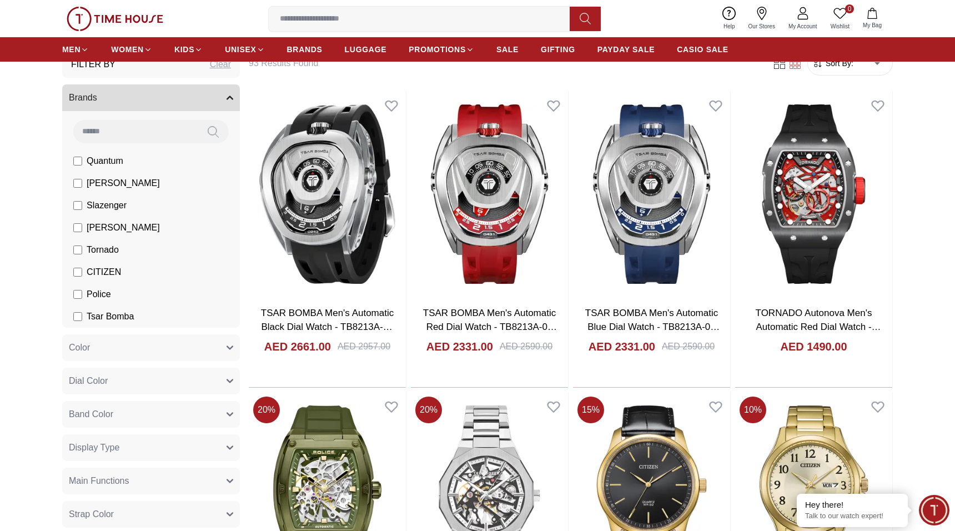
click at [140, 93] on button "Brands" at bounding box center [151, 97] width 178 height 27
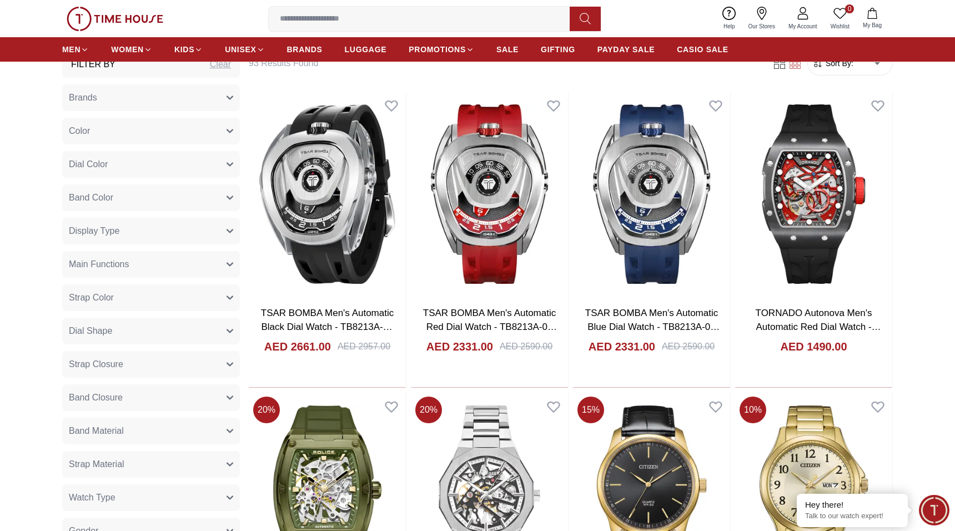
click at [159, 237] on button "Display Type" at bounding box center [151, 231] width 178 height 27
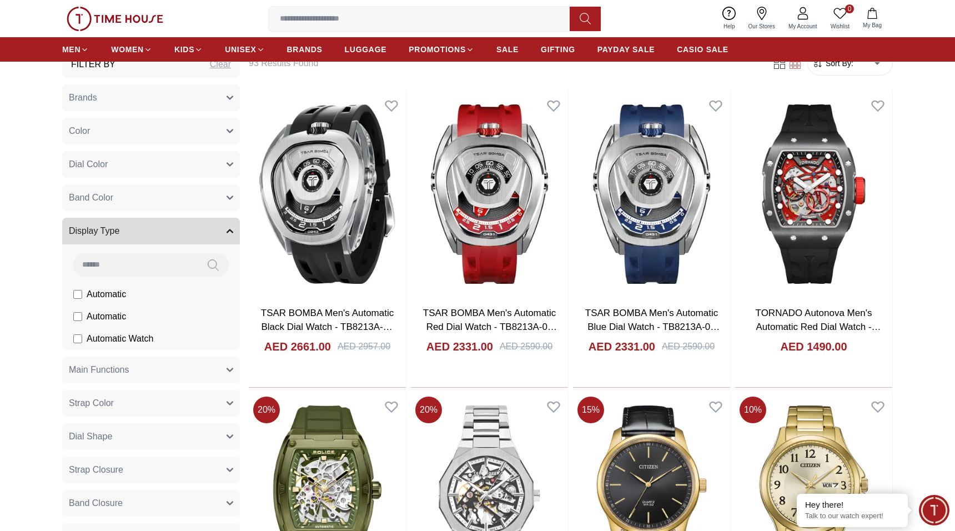
click at [119, 299] on span "Automatic" at bounding box center [106, 293] width 39 height 13
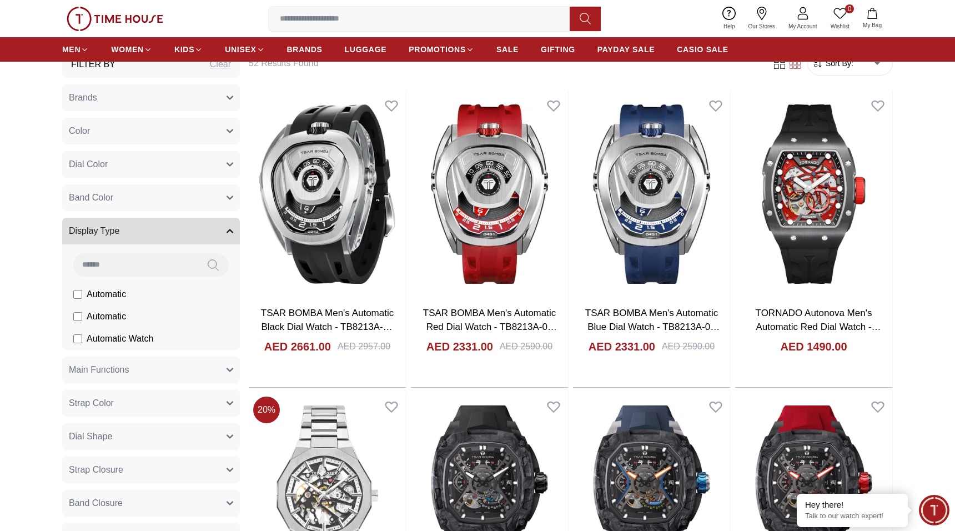
click at [94, 313] on span "Automatic" at bounding box center [106, 316] width 39 height 13
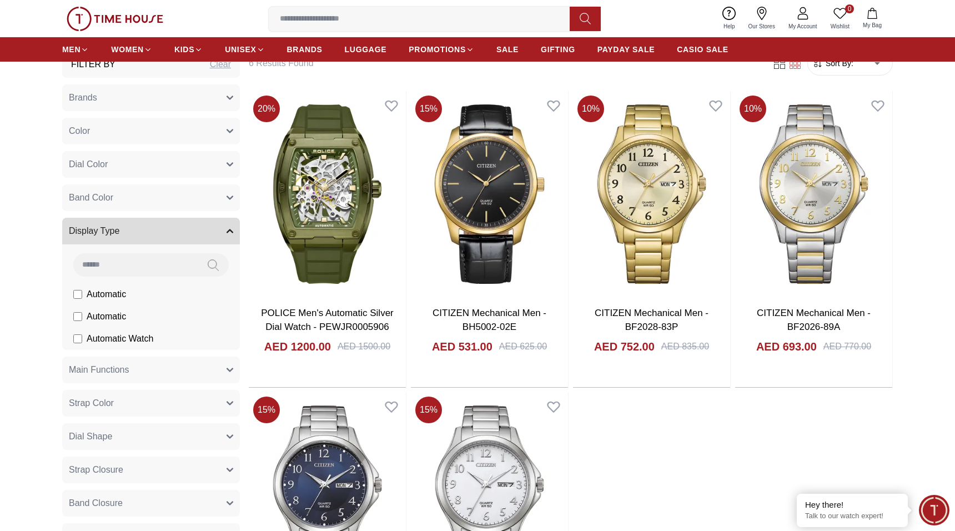
click at [103, 336] on span "Automatic Watch" at bounding box center [120, 338] width 67 height 13
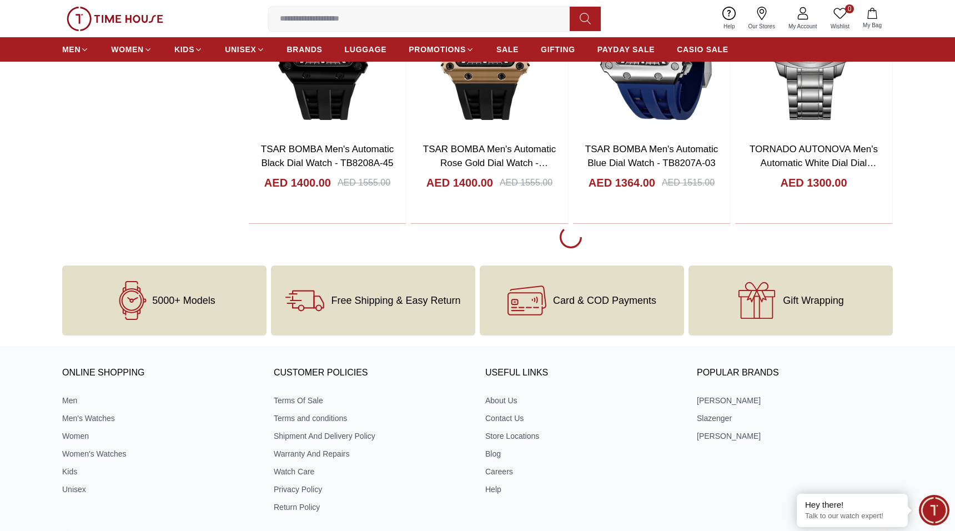
scroll to position [1587, 0]
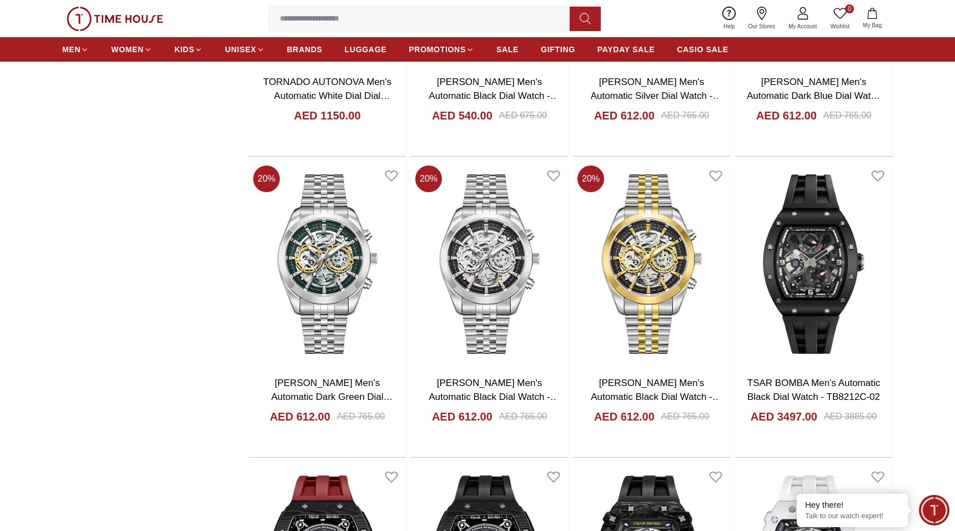
scroll to position [1809, 0]
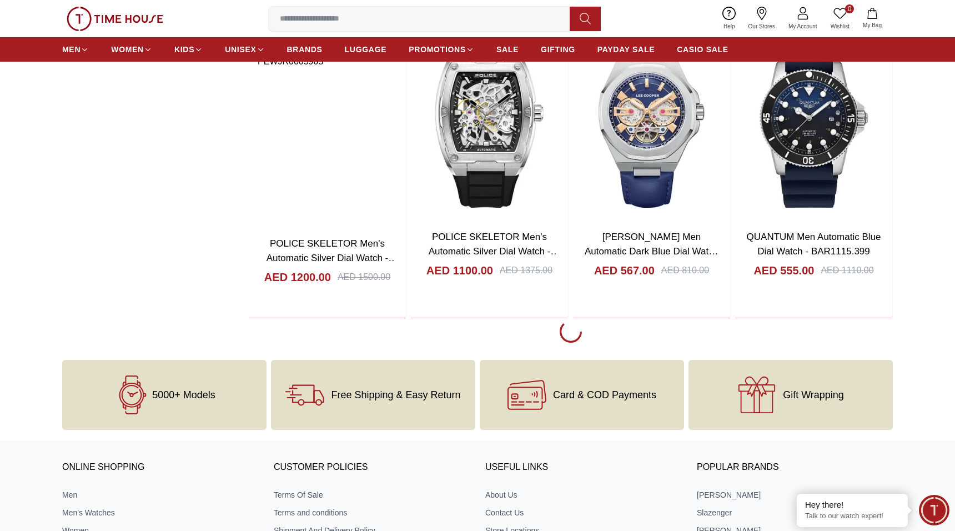
scroll to position [4362, 0]
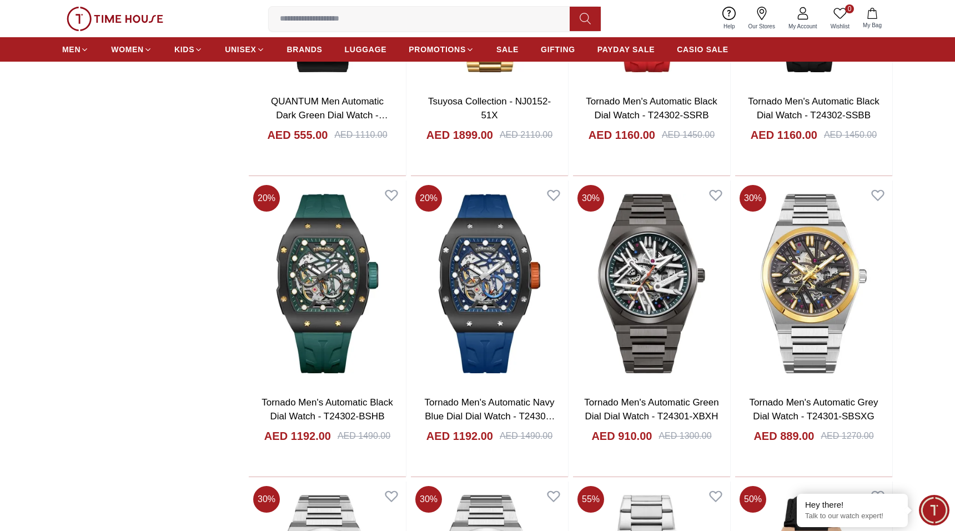
scroll to position [4806, 0]
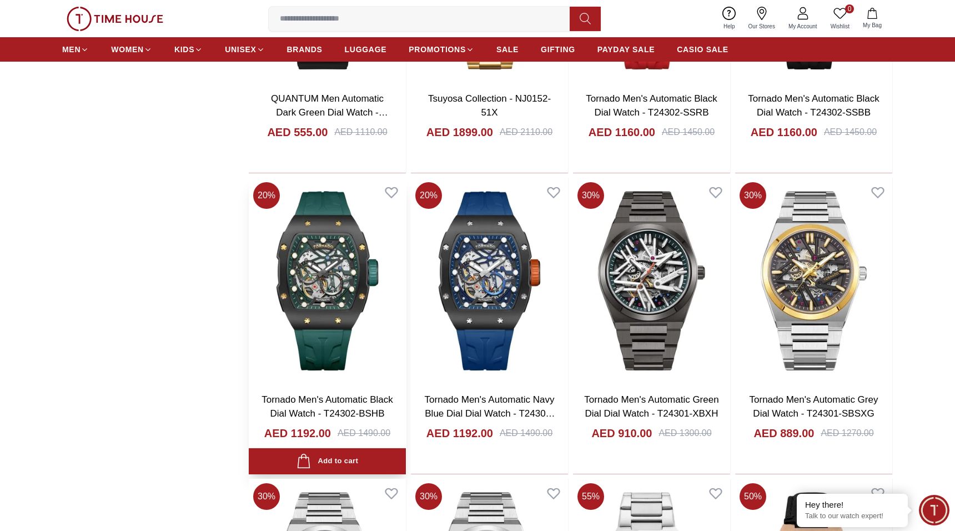
click at [348, 287] on img at bounding box center [327, 281] width 157 height 206
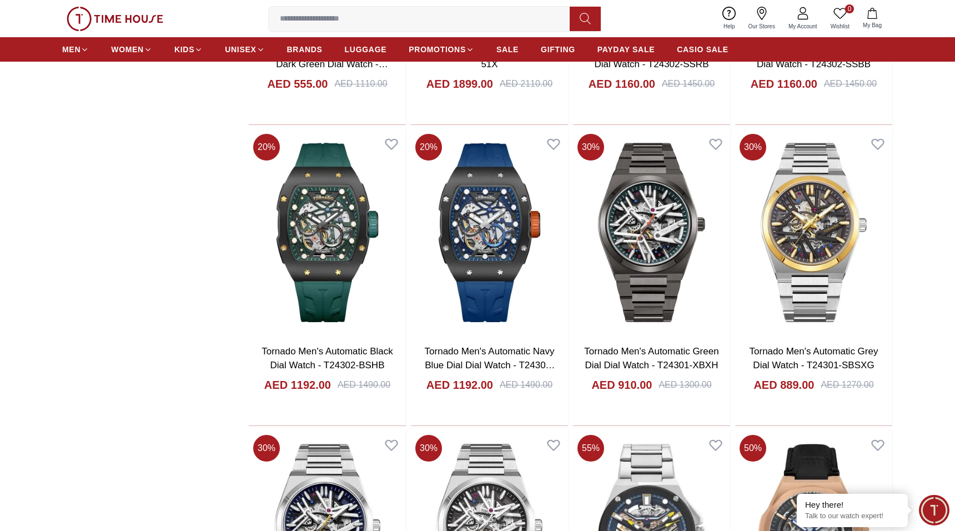
scroll to position [5020, 0]
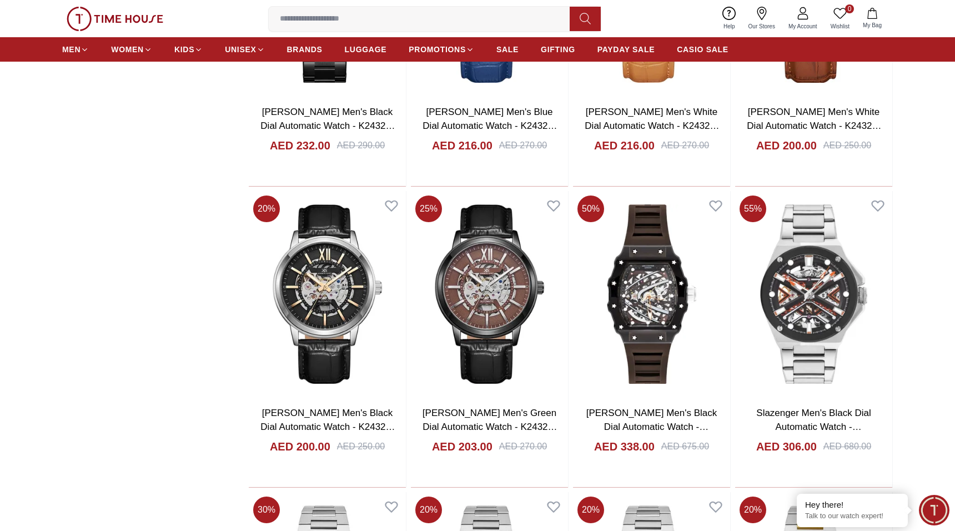
scroll to position [6297, 0]
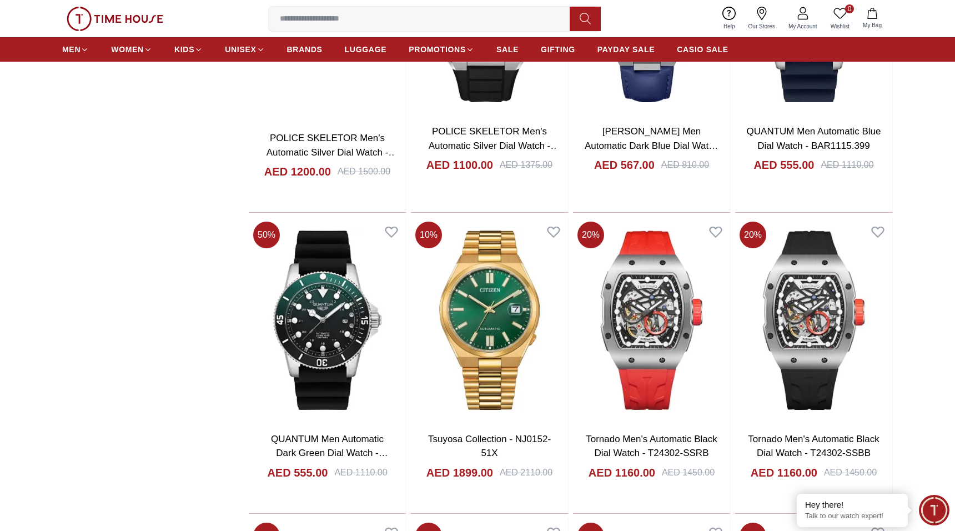
scroll to position [4521, 0]
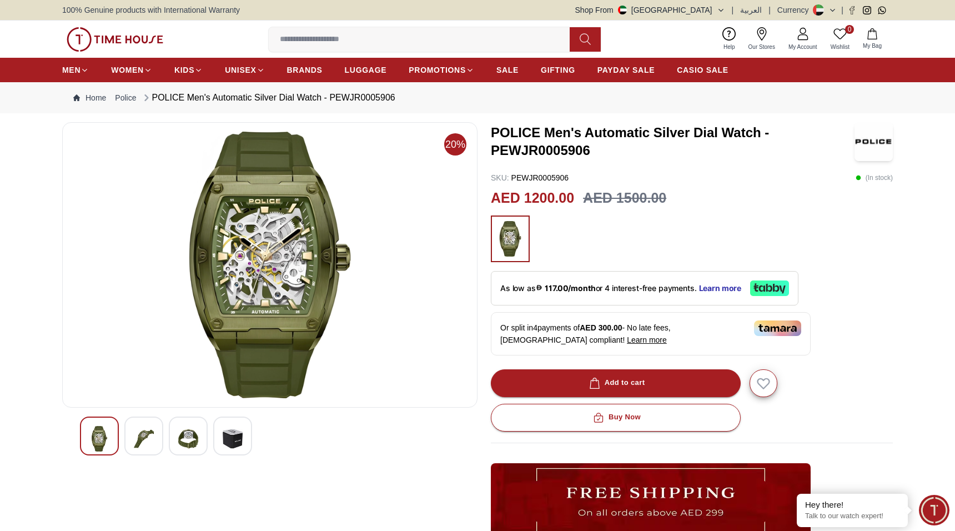
click at [142, 443] on img at bounding box center [144, 439] width 20 height 26
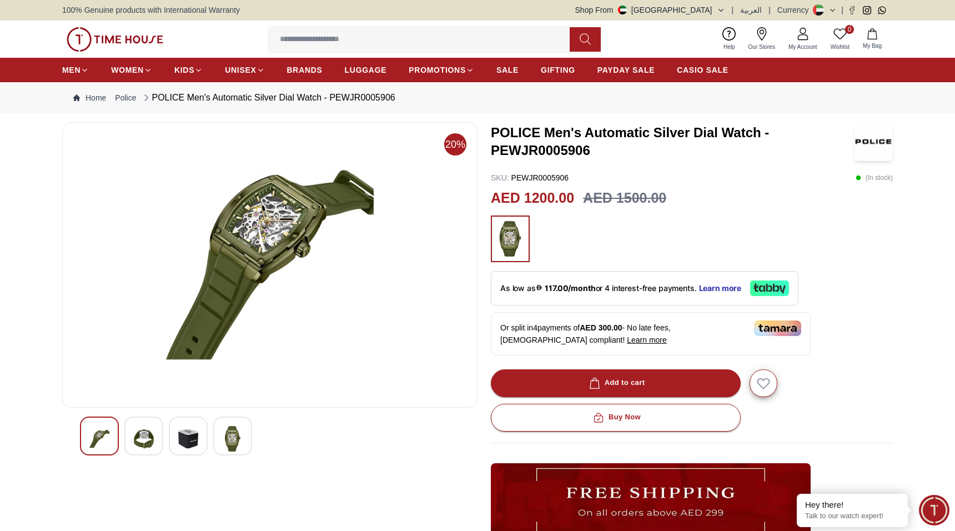
click at [192, 442] on img at bounding box center [188, 439] width 20 height 26
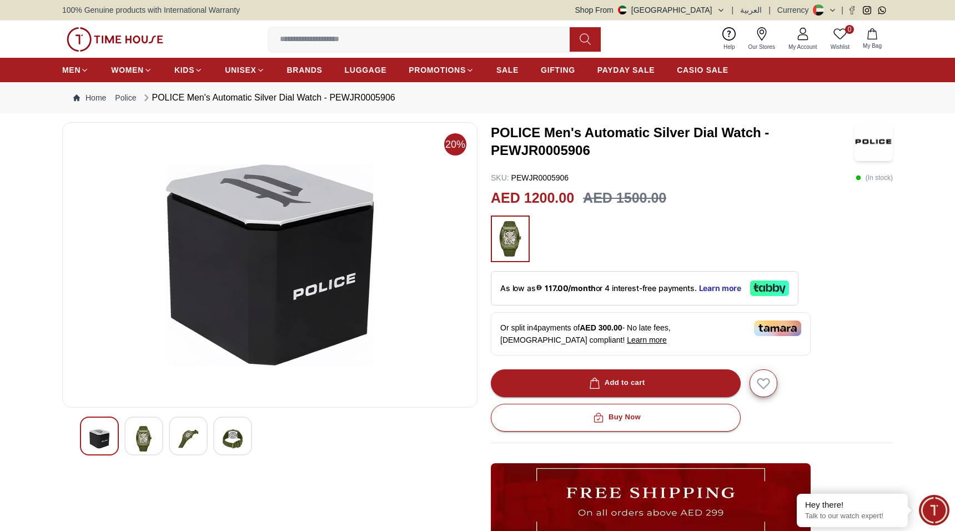
click at [210, 430] on div at bounding box center [270, 435] width 380 height 39
click at [219, 430] on div at bounding box center [232, 435] width 39 height 39
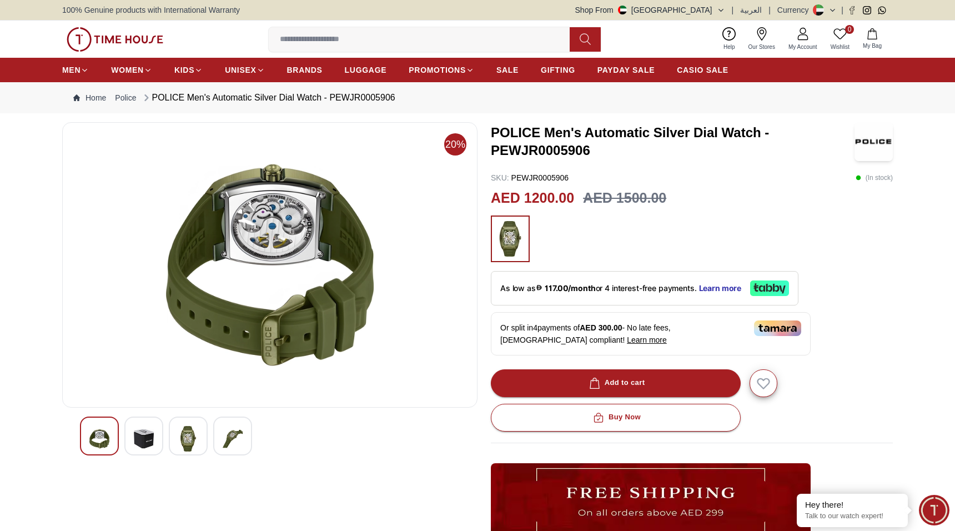
click at [267, 224] on img at bounding box center [270, 265] width 396 height 266
click at [155, 442] on div at bounding box center [143, 435] width 39 height 39
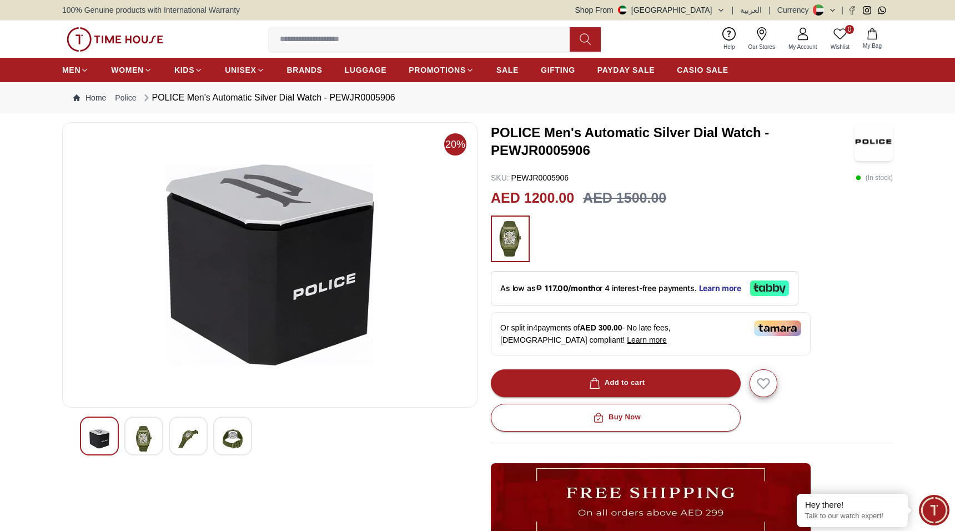
click at [166, 437] on div at bounding box center [270, 435] width 380 height 39
click at [172, 436] on div at bounding box center [188, 435] width 39 height 39
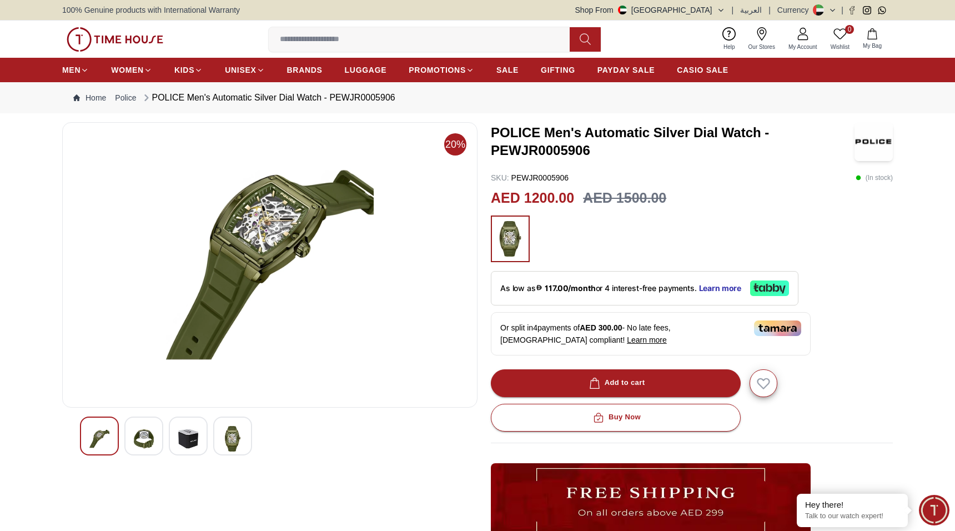
click at [209, 436] on div at bounding box center [270, 435] width 380 height 39
click at [221, 434] on div at bounding box center [232, 435] width 39 height 39
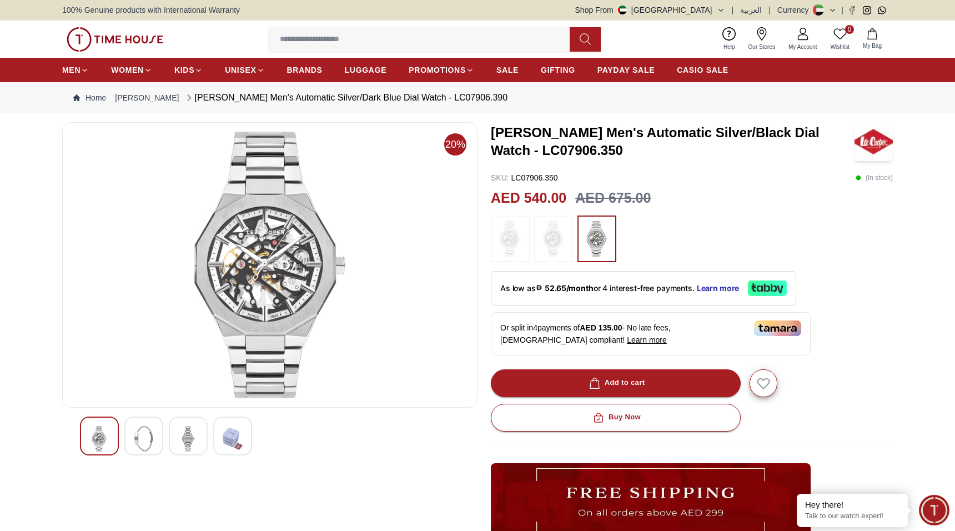
click at [140, 440] on img at bounding box center [144, 439] width 20 height 26
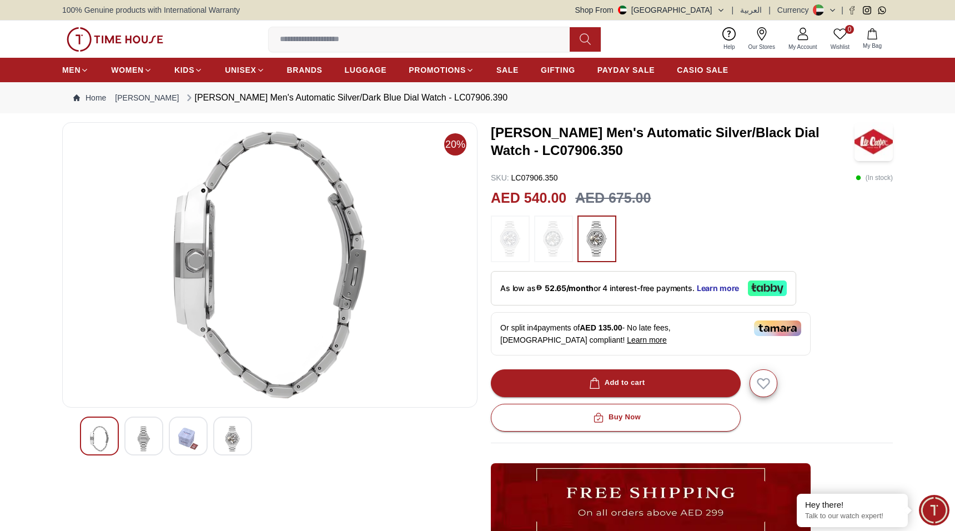
click at [176, 437] on div at bounding box center [188, 435] width 39 height 39
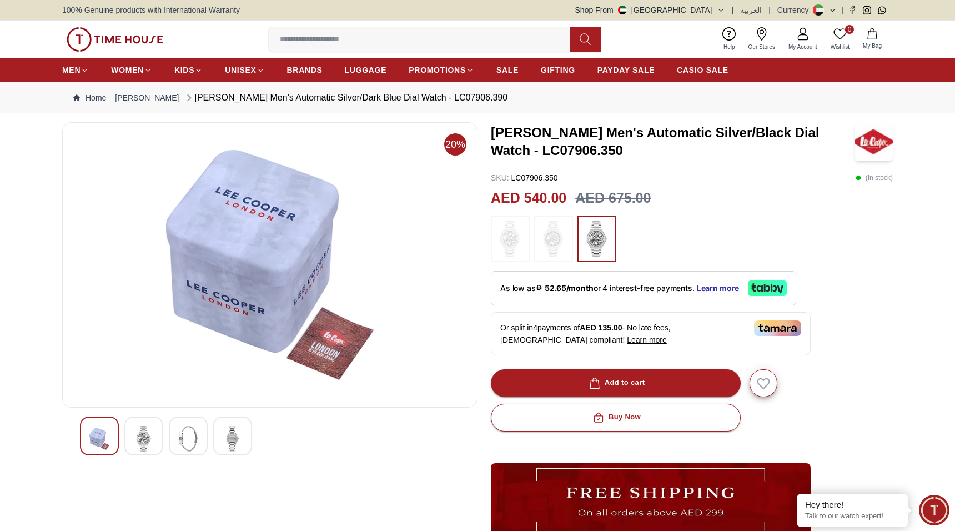
click at [222, 436] on div at bounding box center [232, 435] width 39 height 39
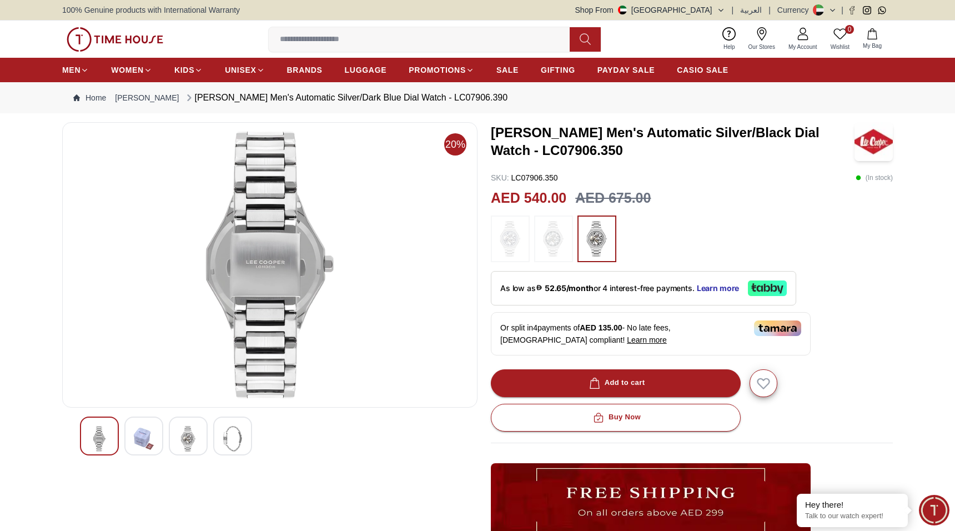
click at [199, 435] on div at bounding box center [188, 435] width 39 height 39
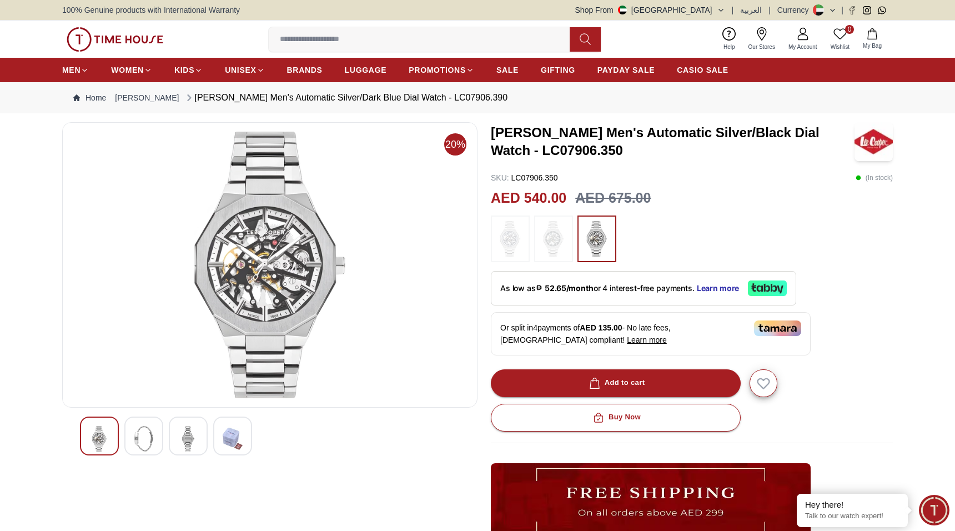
click at [189, 440] on img at bounding box center [188, 439] width 20 height 26
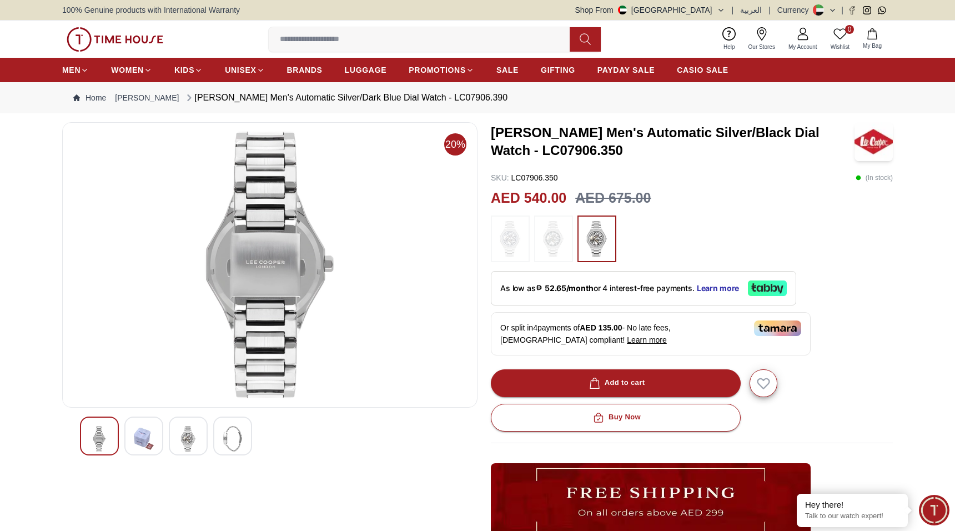
click at [220, 435] on div at bounding box center [232, 435] width 39 height 39
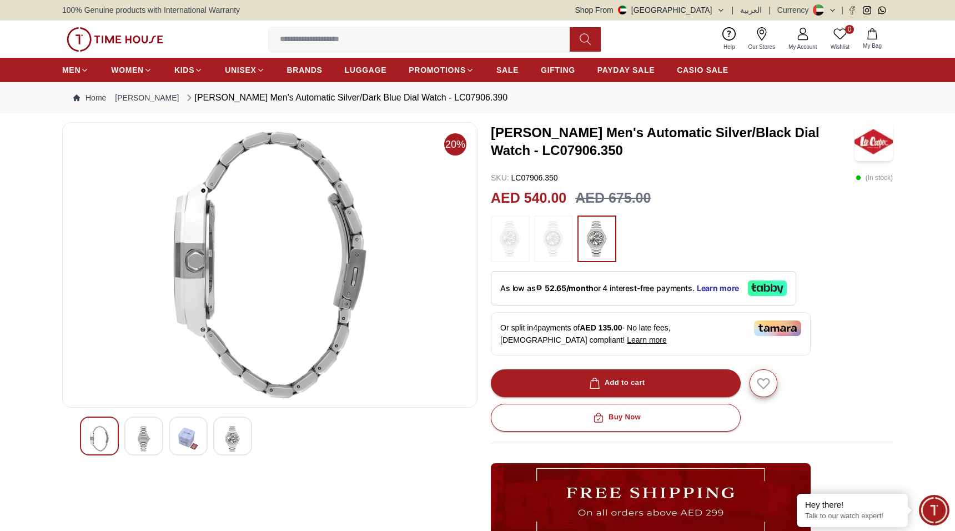
click at [181, 432] on img at bounding box center [188, 439] width 20 height 26
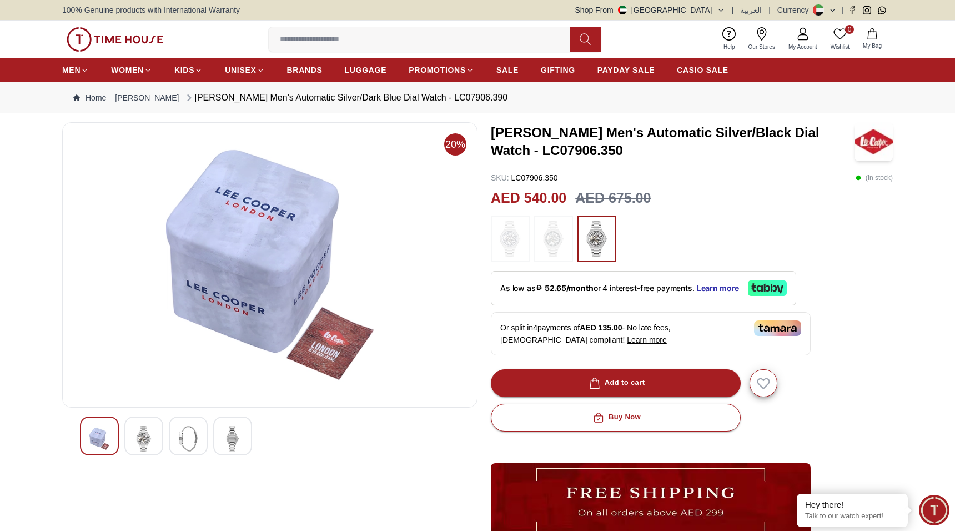
click at [154, 431] on div at bounding box center [143, 435] width 39 height 39
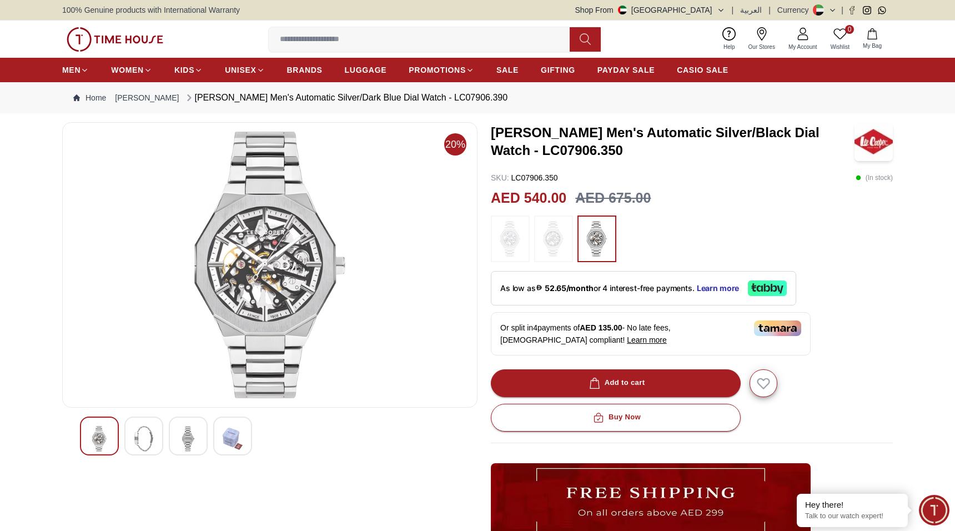
click at [113, 432] on div at bounding box center [99, 435] width 39 height 39
click at [92, 432] on img at bounding box center [99, 439] width 20 height 26
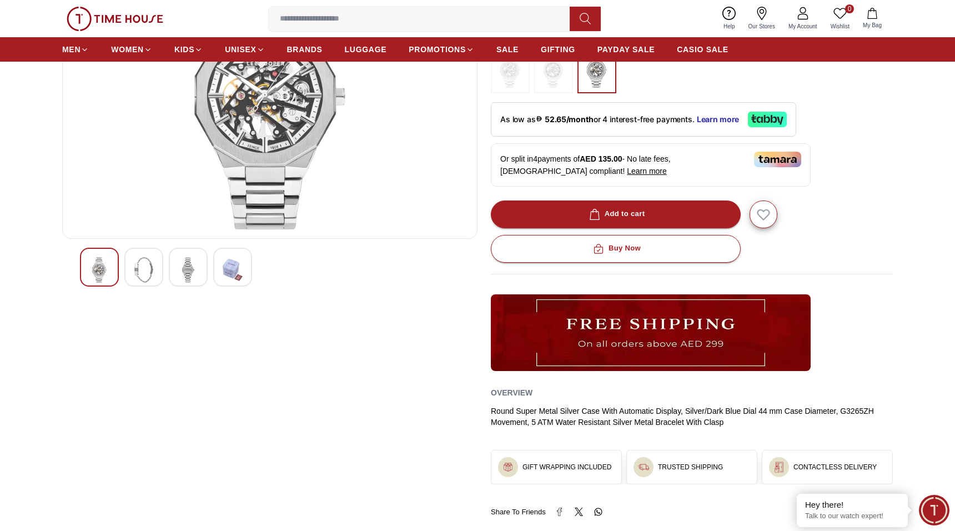
scroll to position [166, 0]
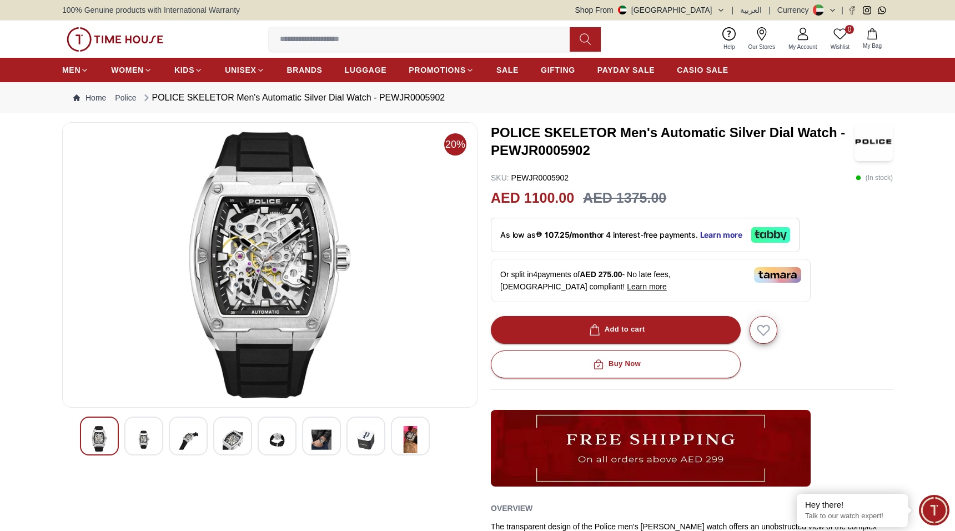
click at [153, 431] on img at bounding box center [144, 439] width 20 height 27
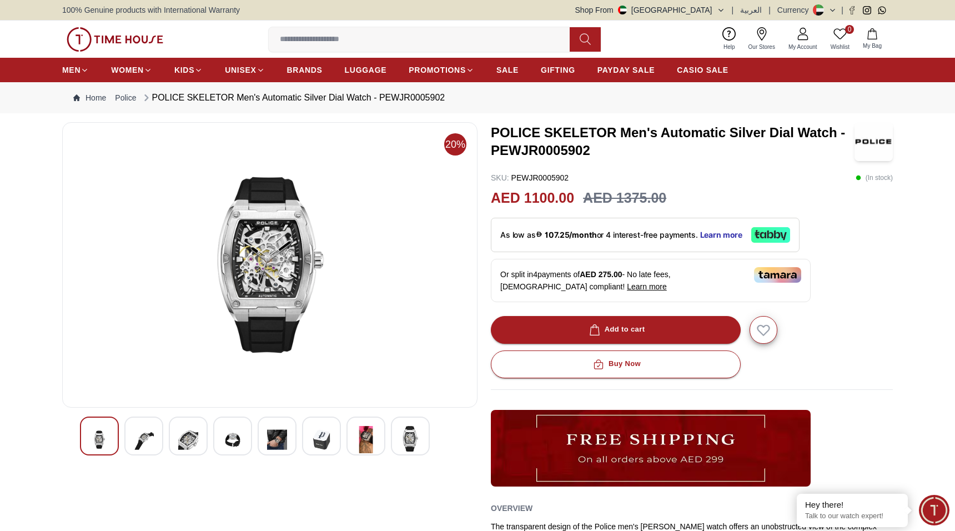
click at [180, 431] on img at bounding box center [188, 439] width 20 height 27
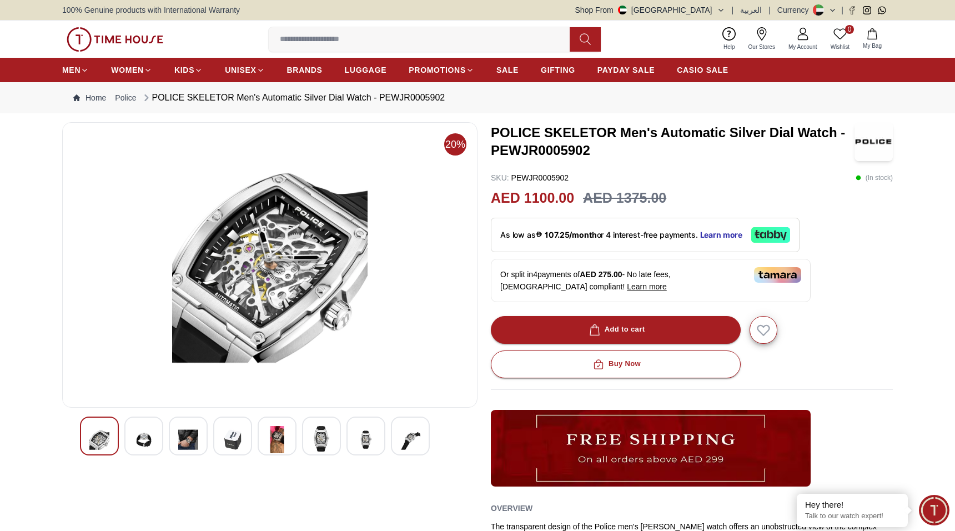
click at [209, 437] on div at bounding box center [270, 435] width 380 height 39
click at [216, 436] on div at bounding box center [232, 435] width 39 height 39
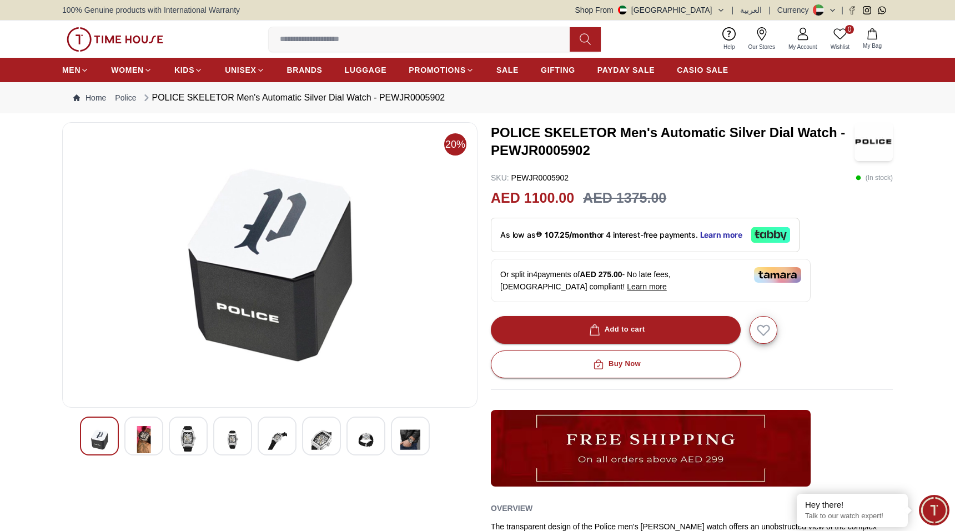
click at [262, 435] on div at bounding box center [277, 435] width 39 height 39
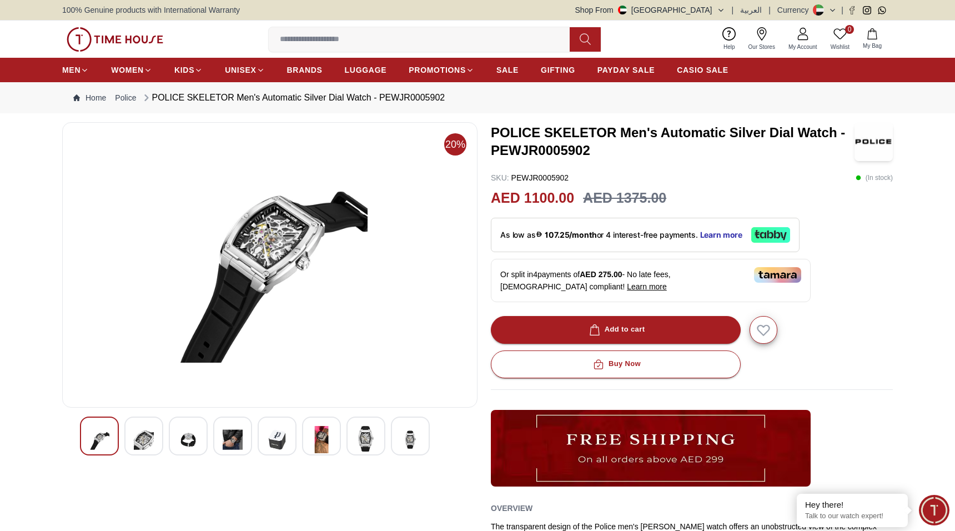
click at [365, 438] on img at bounding box center [366, 439] width 20 height 26
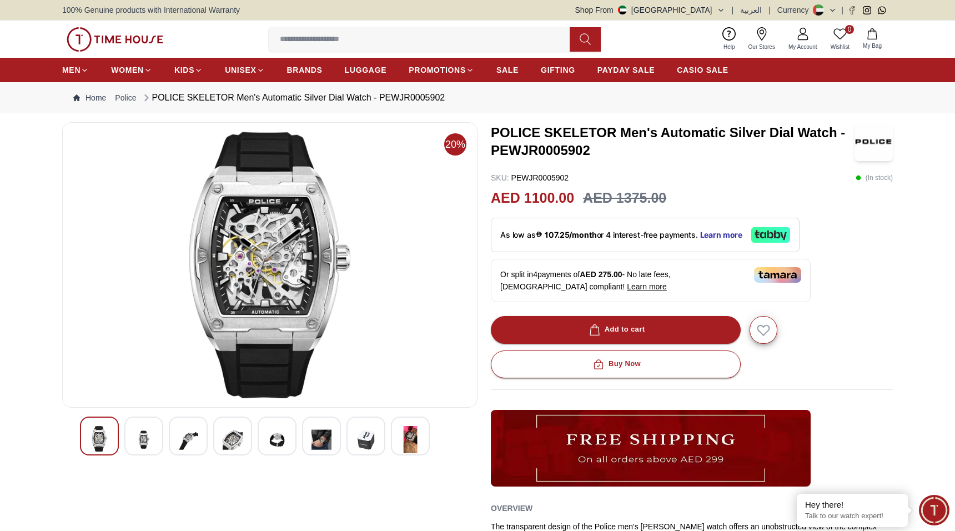
click at [413, 443] on img at bounding box center [410, 439] width 20 height 27
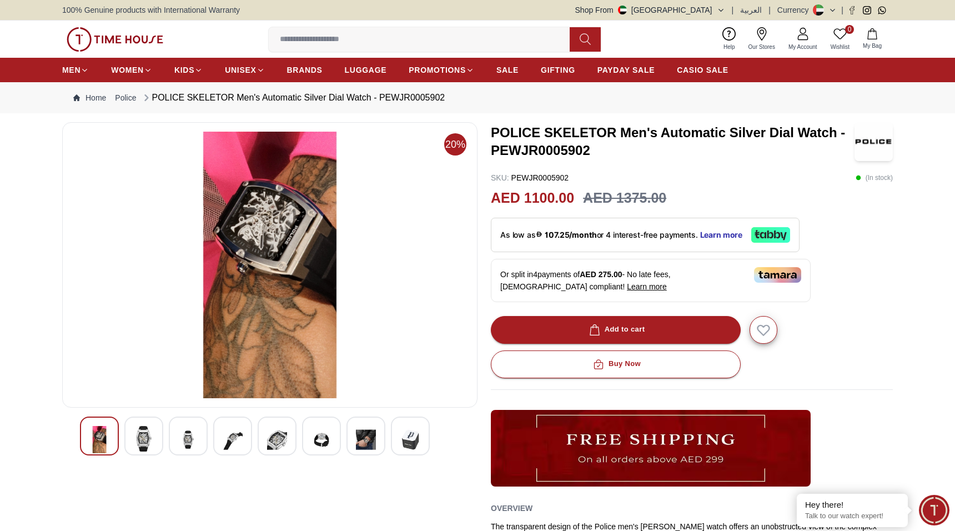
click at [306, 438] on div at bounding box center [270, 435] width 380 height 39
click at [382, 438] on div at bounding box center [365, 435] width 39 height 39
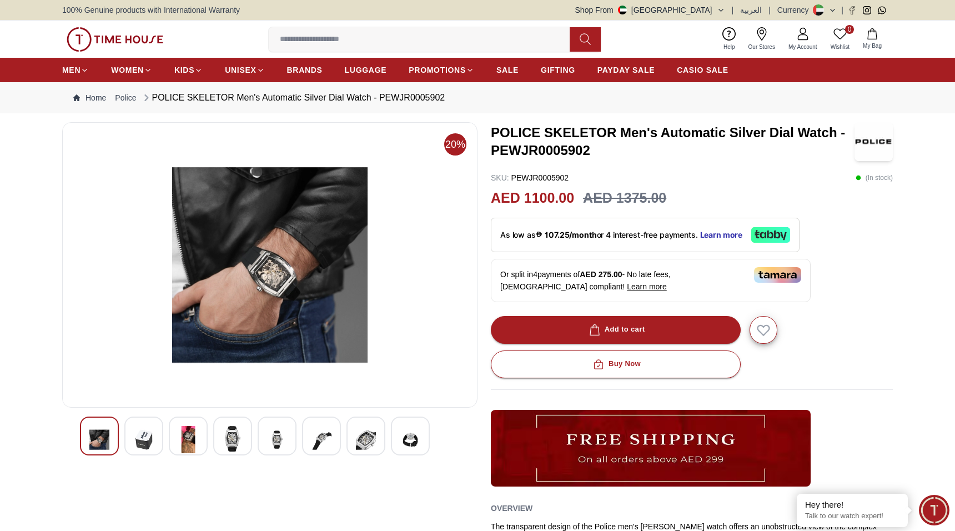
click at [341, 435] on div at bounding box center [270, 435] width 380 height 39
click at [331, 435] on div at bounding box center [321, 435] width 39 height 39
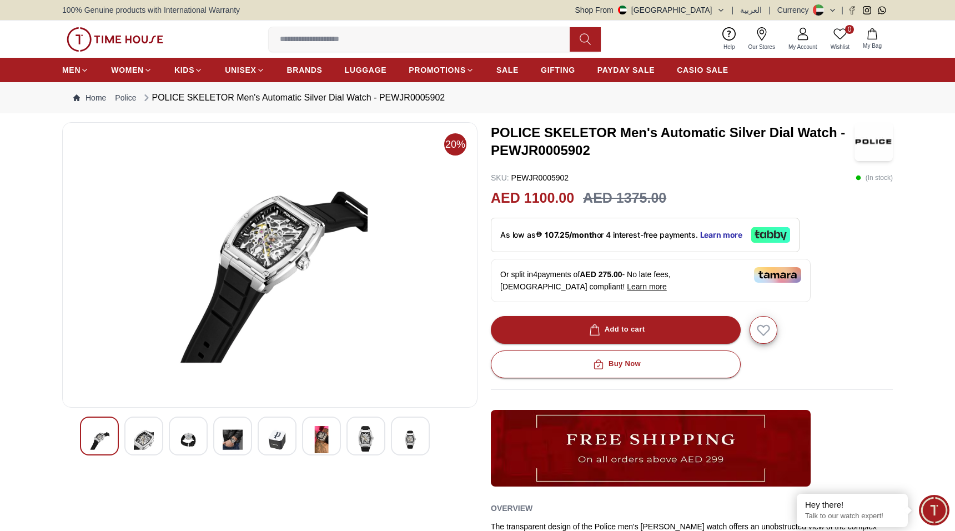
click at [300, 435] on div at bounding box center [270, 435] width 380 height 39
click at [291, 434] on div at bounding box center [277, 435] width 39 height 39
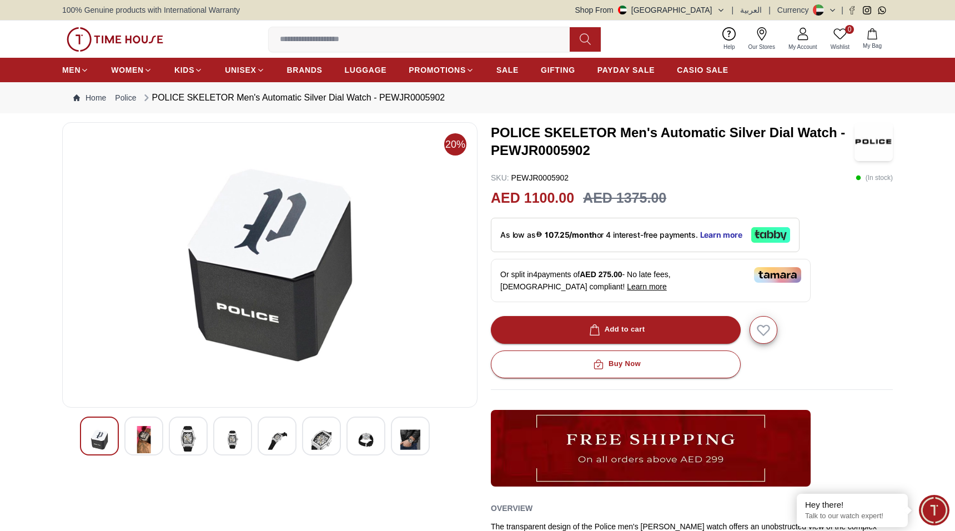
click at [243, 432] on div at bounding box center [232, 435] width 39 height 39
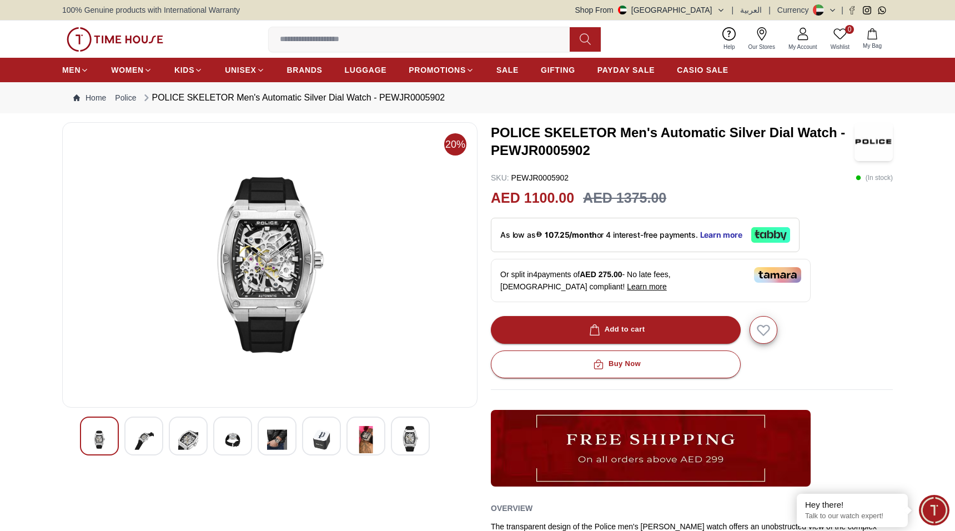
click at [216, 429] on div at bounding box center [232, 435] width 39 height 39
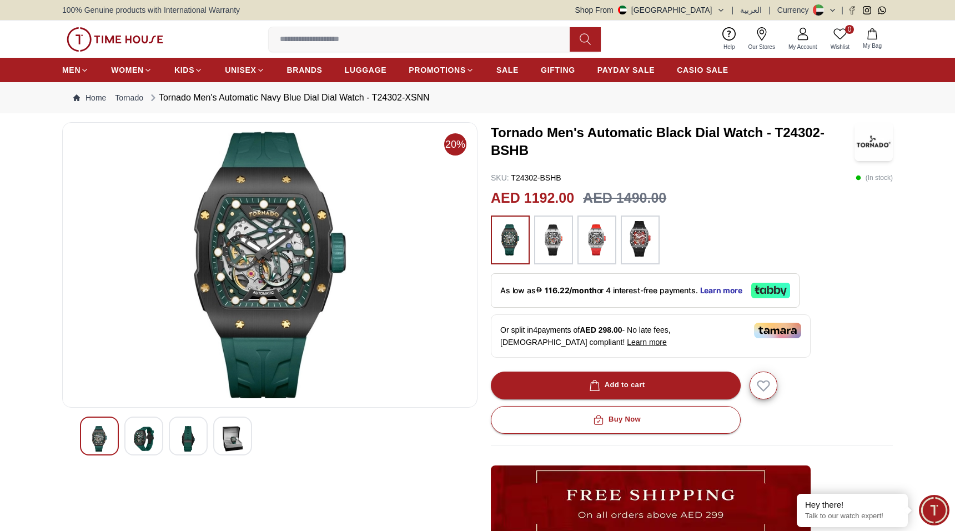
click at [181, 431] on img at bounding box center [188, 439] width 20 height 26
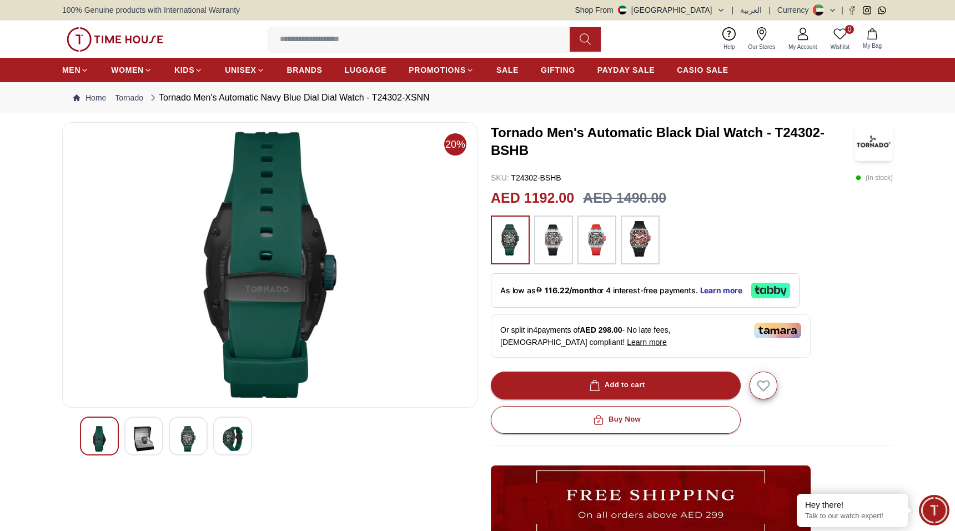
click at [140, 437] on img at bounding box center [144, 439] width 20 height 26
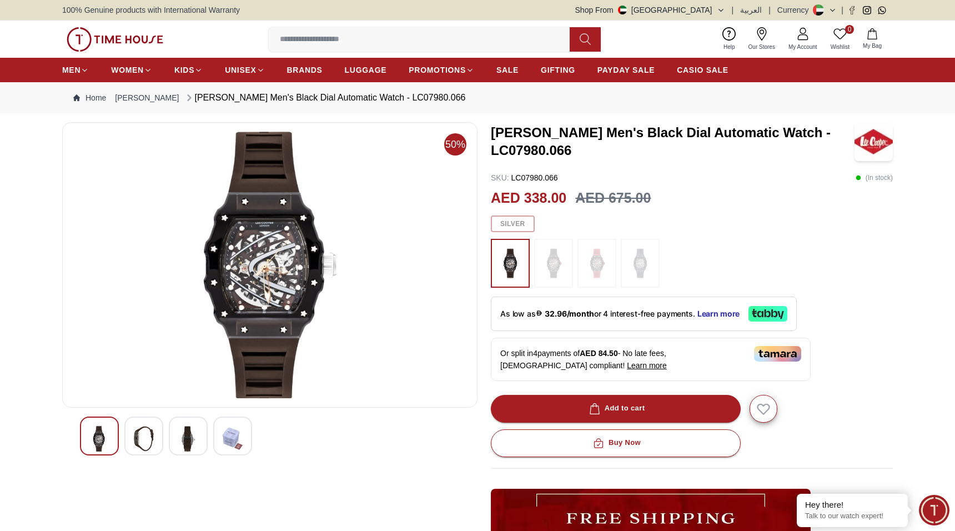
click at [147, 435] on img at bounding box center [144, 439] width 20 height 26
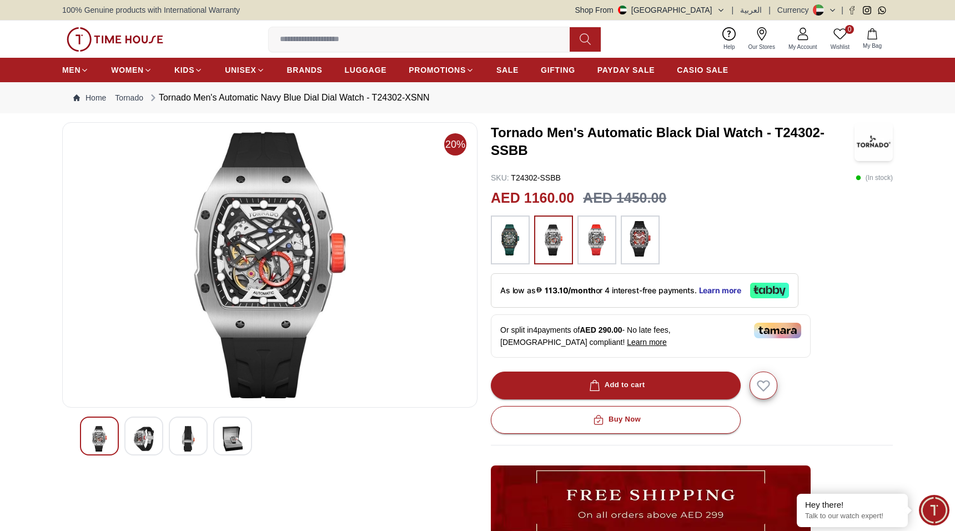
click at [143, 435] on img at bounding box center [144, 439] width 20 height 26
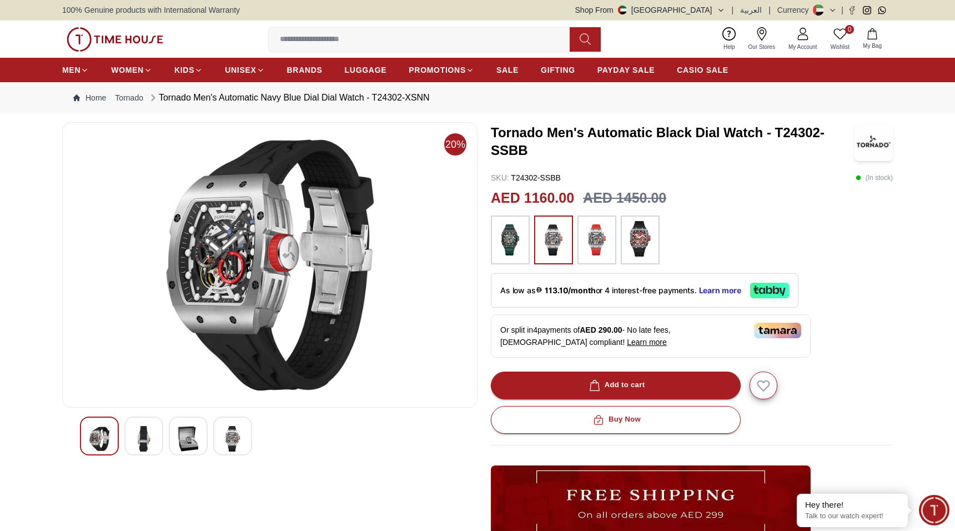
click at [169, 435] on div at bounding box center [188, 435] width 39 height 39
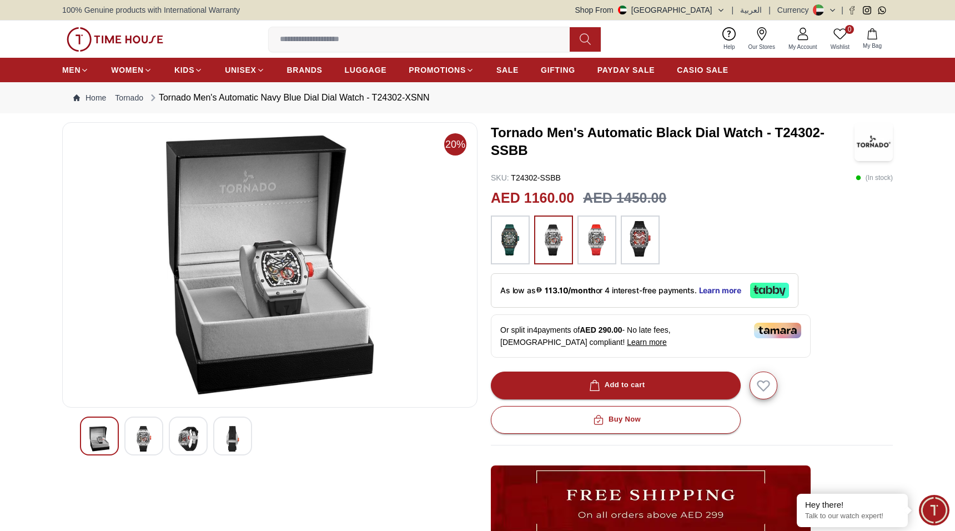
click at [150, 432] on img at bounding box center [144, 439] width 20 height 26
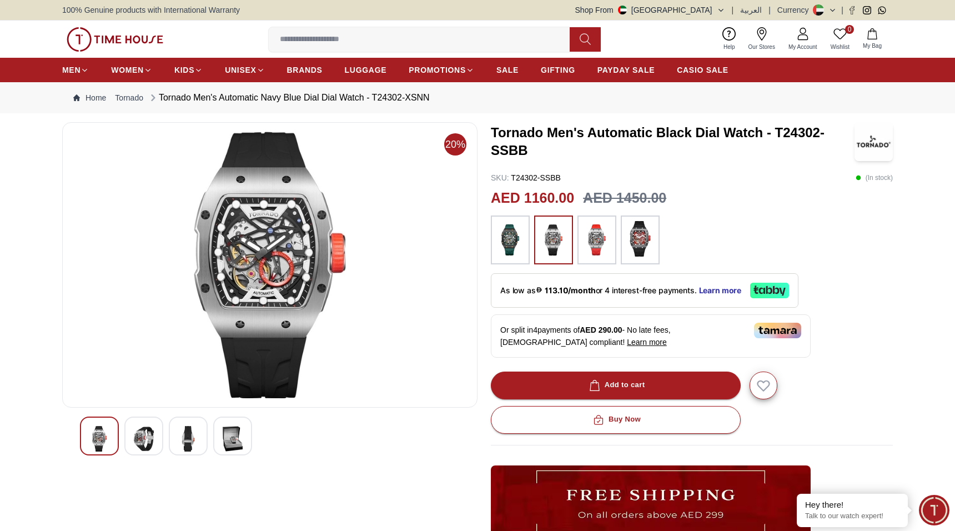
click at [134, 435] on img at bounding box center [144, 439] width 20 height 26
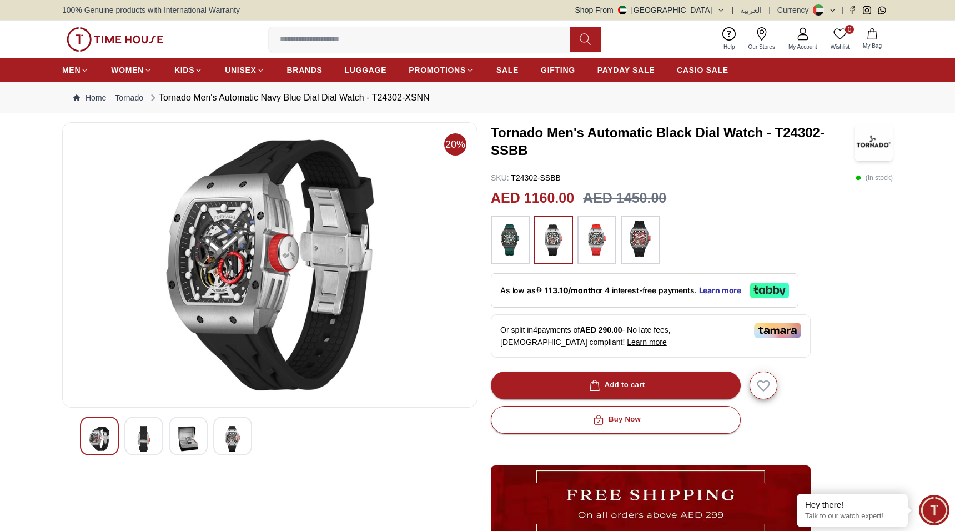
click at [250, 291] on img at bounding box center [270, 265] width 396 height 266
click at [225, 434] on img at bounding box center [233, 439] width 20 height 26
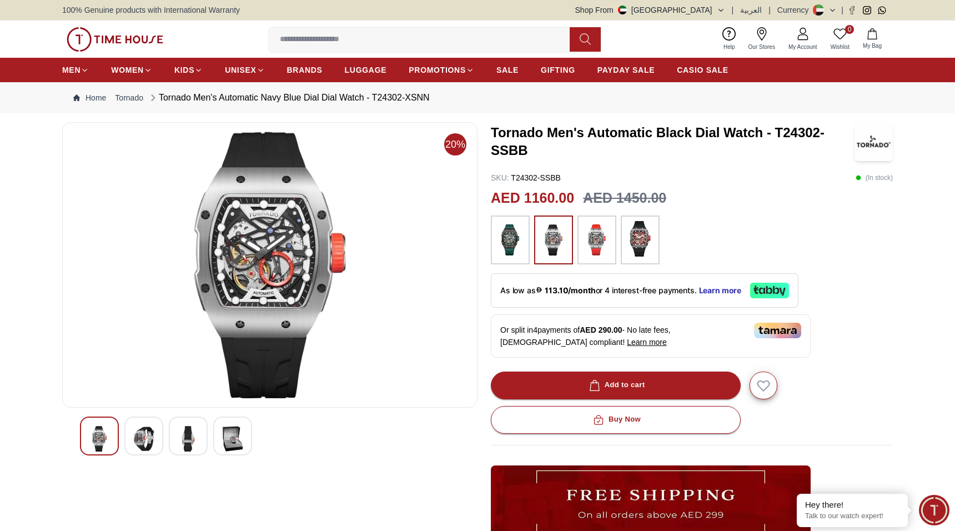
click at [152, 432] on img at bounding box center [144, 439] width 20 height 26
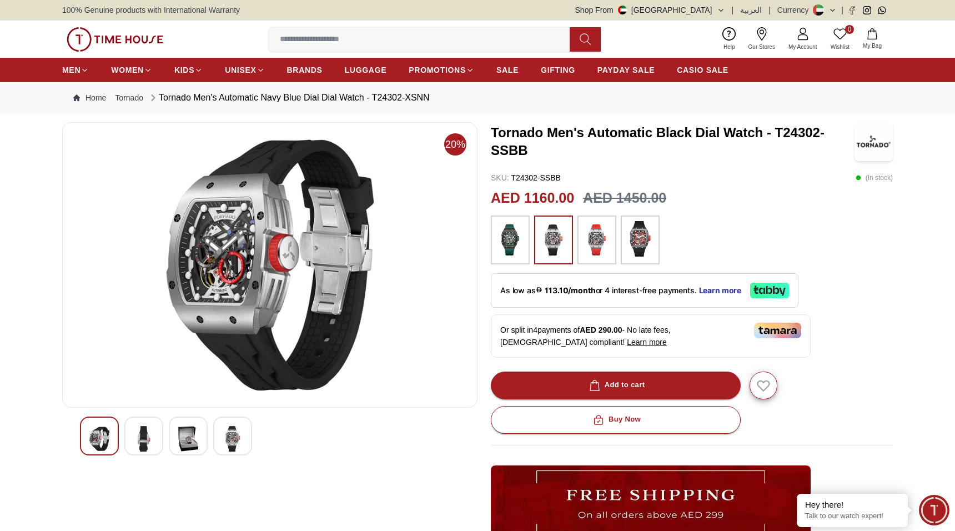
click at [164, 432] on div at bounding box center [270, 435] width 380 height 39
click at [167, 432] on div at bounding box center [270, 435] width 380 height 39
click at [182, 441] on img at bounding box center [188, 439] width 20 height 26
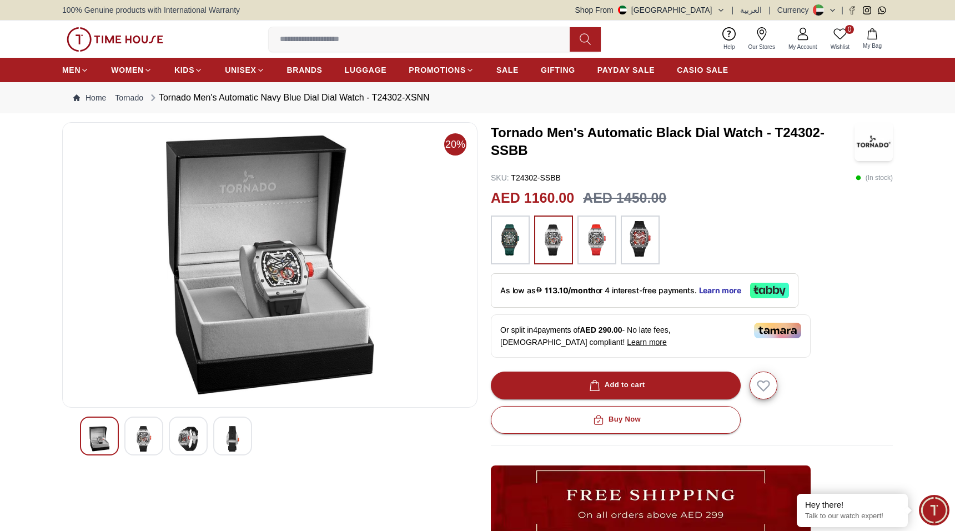
click at [241, 439] on img at bounding box center [233, 439] width 20 height 26
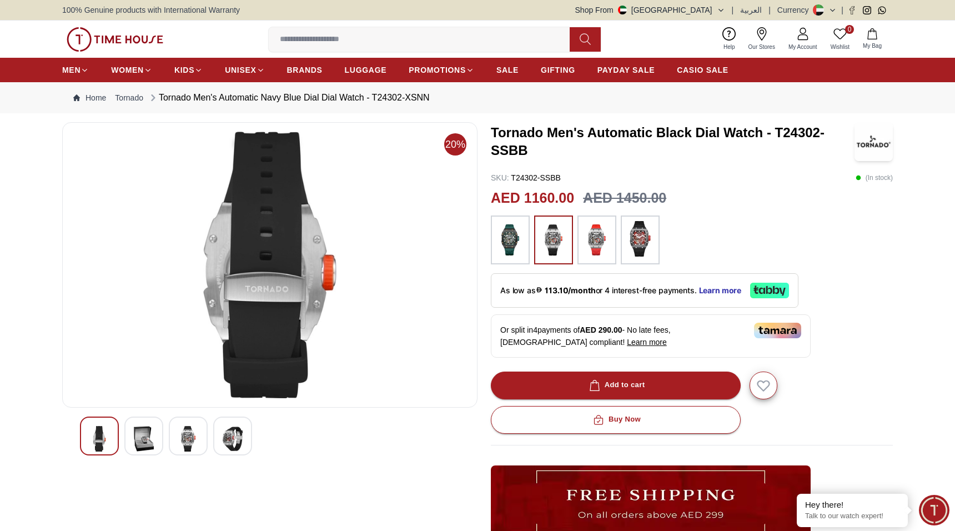
click at [591, 249] on img at bounding box center [597, 240] width 28 height 38
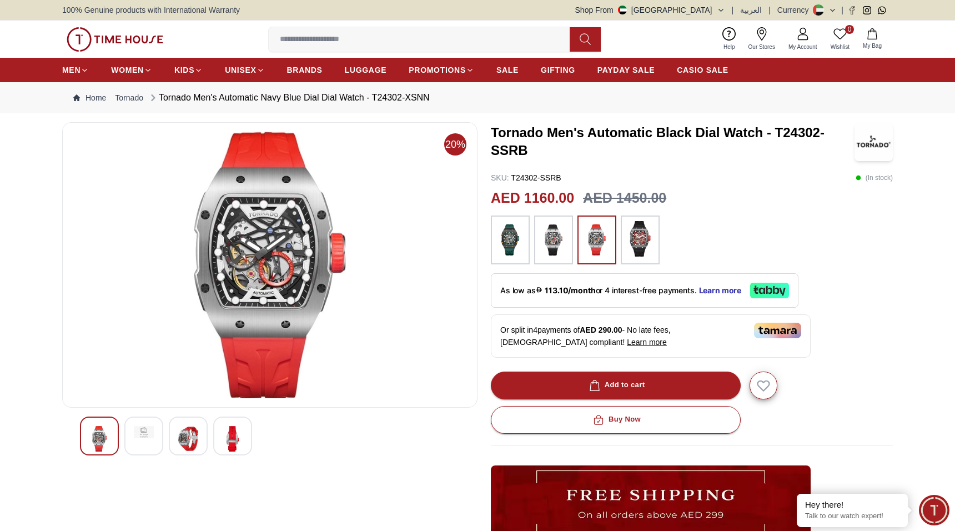
click at [194, 440] on img at bounding box center [188, 439] width 20 height 26
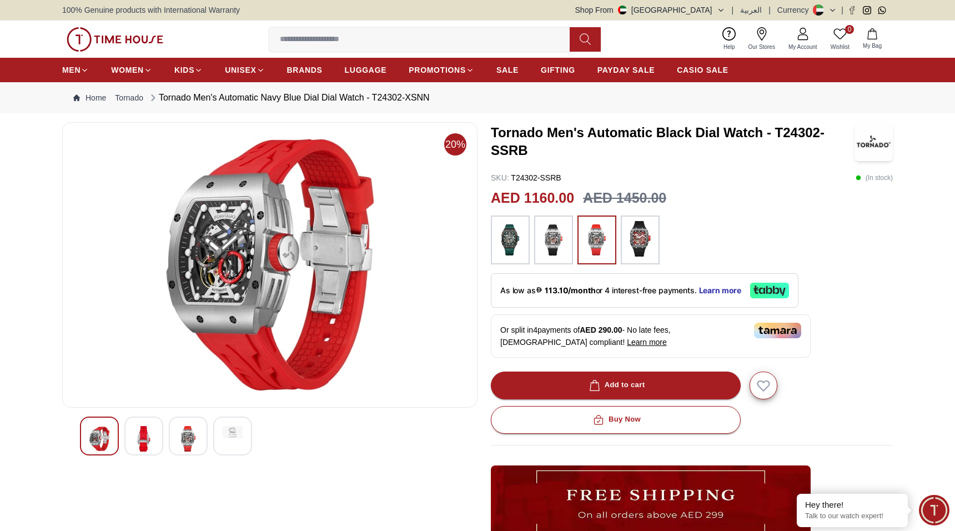
click at [208, 436] on div at bounding box center [270, 435] width 380 height 39
click at [225, 432] on img at bounding box center [233, 432] width 20 height 12
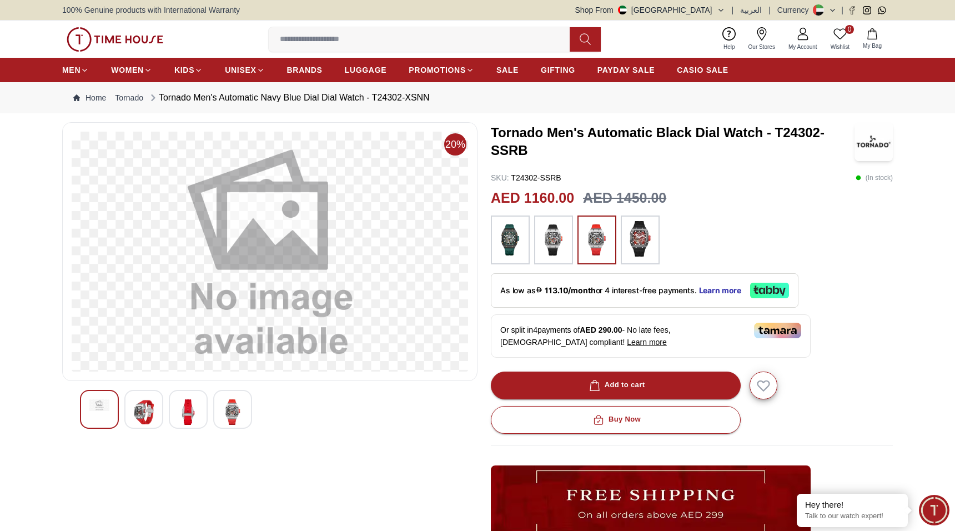
click at [191, 413] on img at bounding box center [188, 412] width 20 height 26
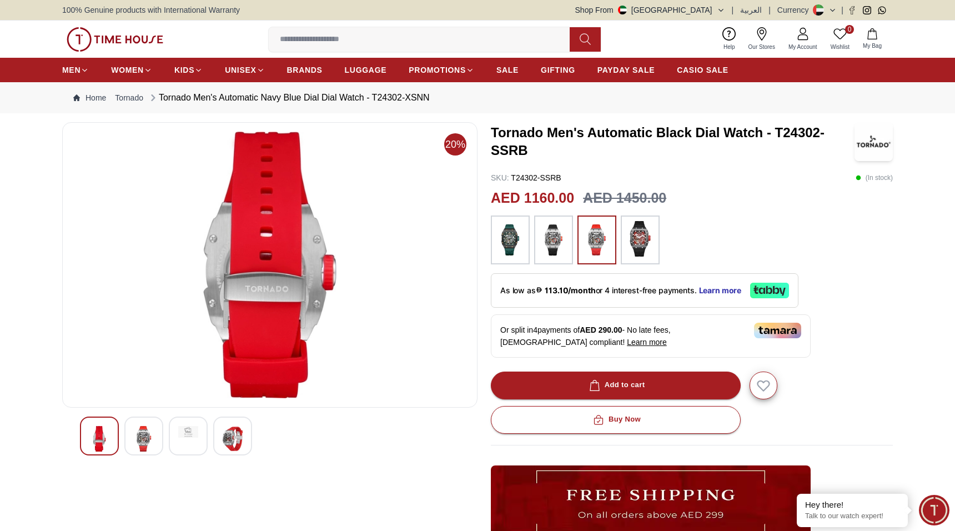
click at [153, 408] on div "20%" at bounding box center [269, 410] width 415 height 577
click at [152, 428] on img at bounding box center [144, 439] width 20 height 26
